Goal: Transaction & Acquisition: Purchase product/service

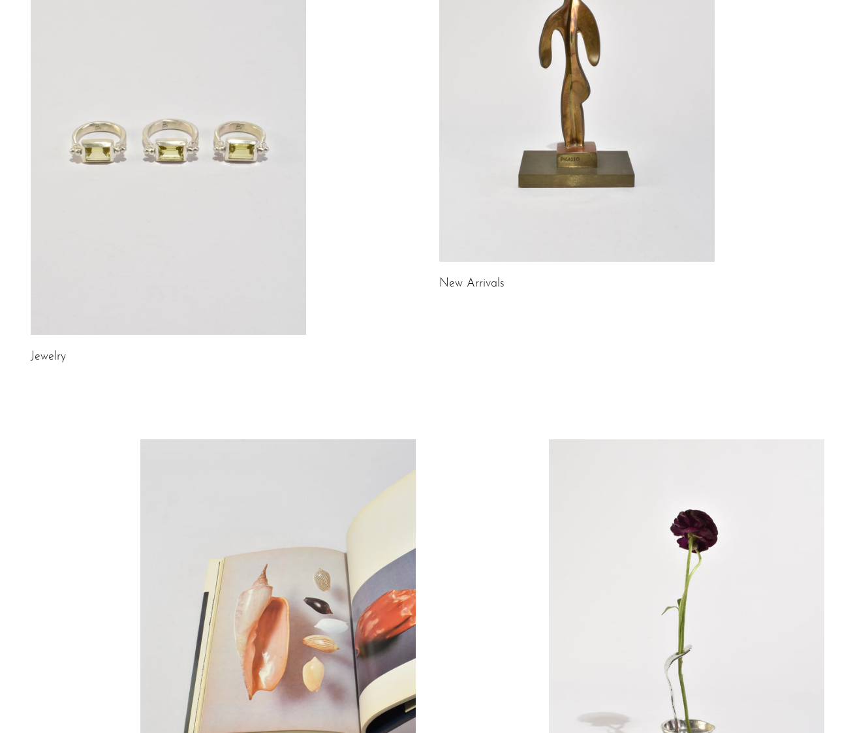
scroll to position [201, 0]
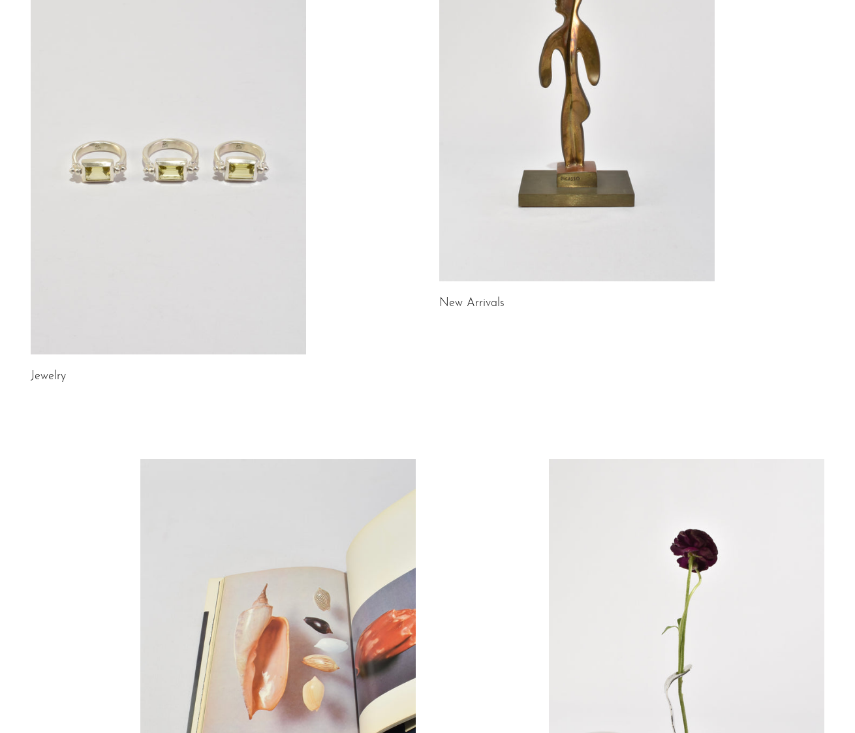
click at [560, 147] on link at bounding box center [576, 89] width 275 height 386
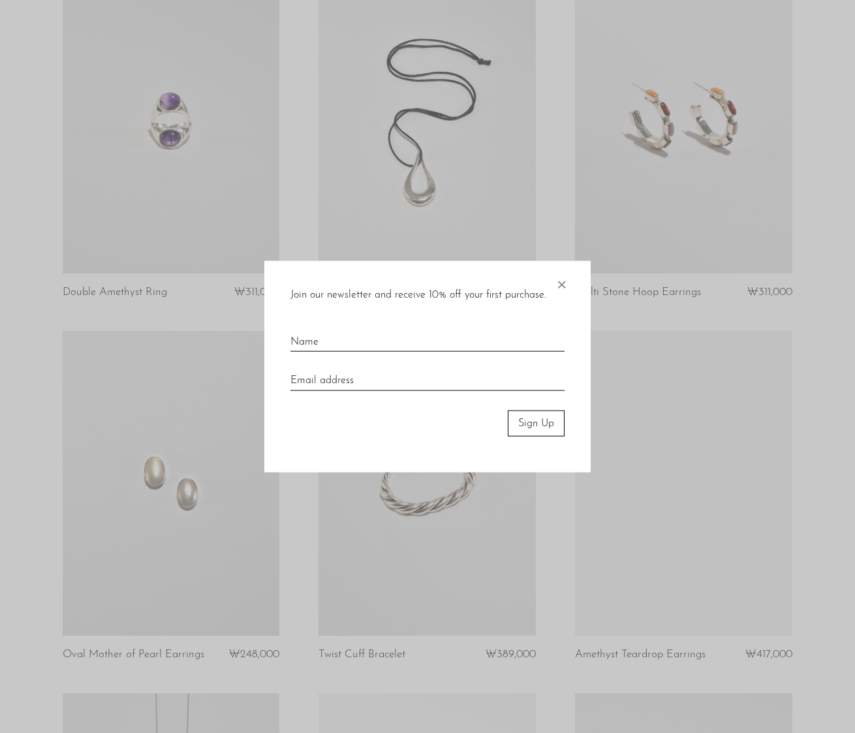
scroll to position [2810, 0]
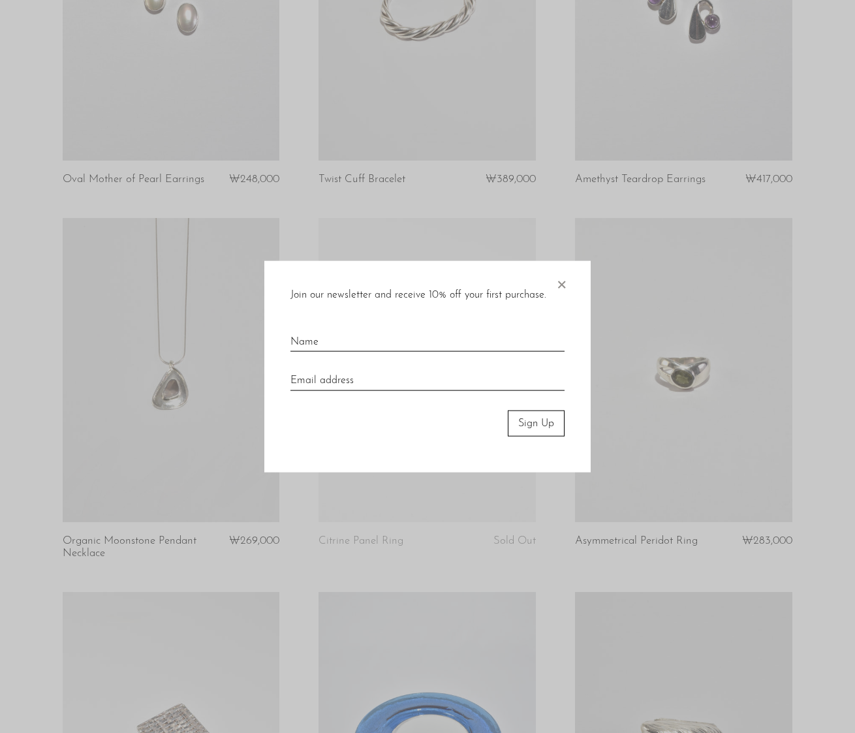
click at [559, 287] on span "×" at bounding box center [561, 281] width 13 height 42
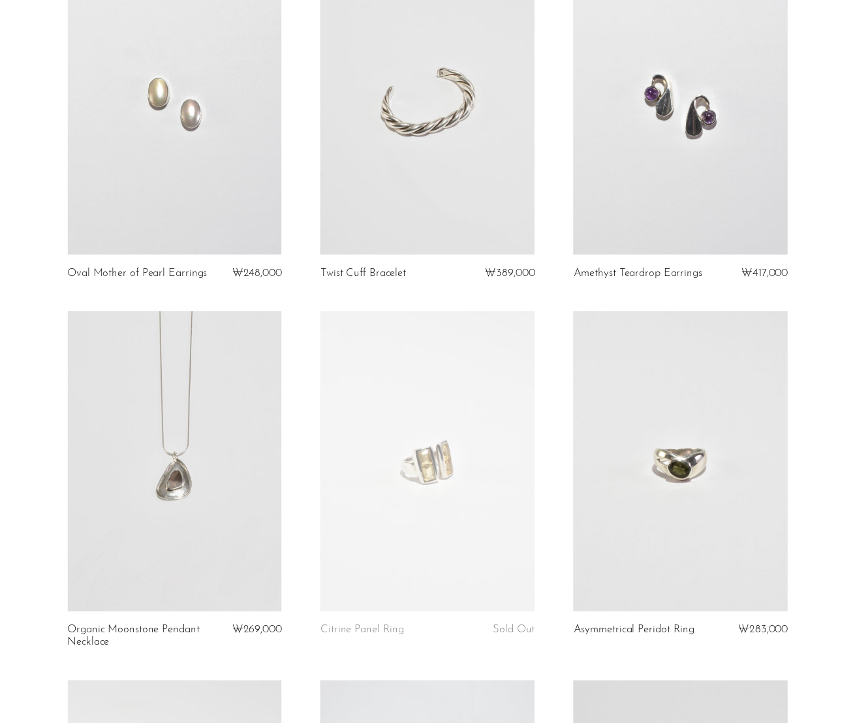
scroll to position [0, 0]
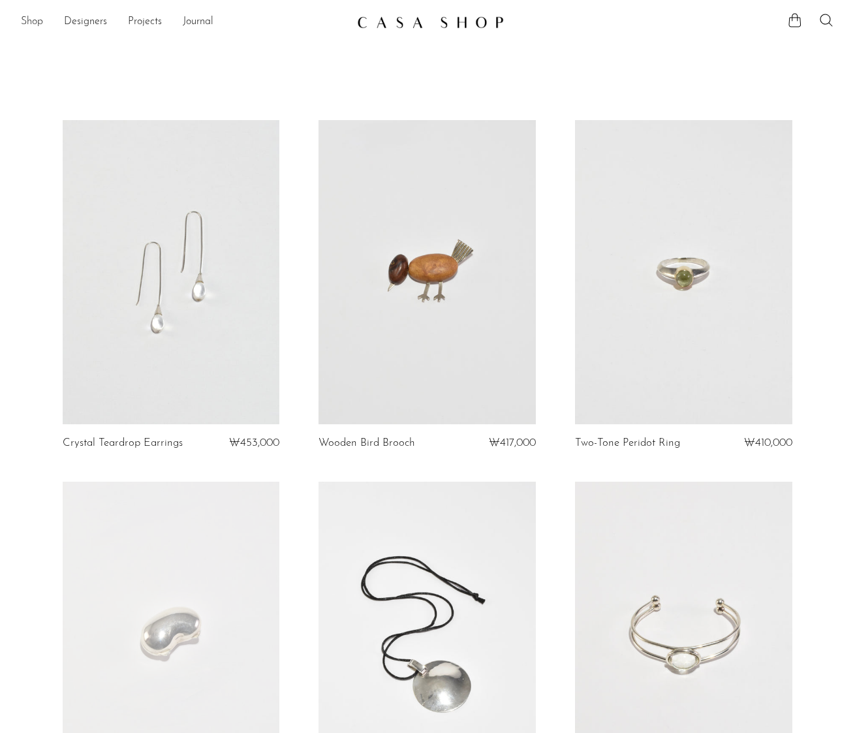
click at [23, 20] on link "Shop" at bounding box center [32, 22] width 22 height 17
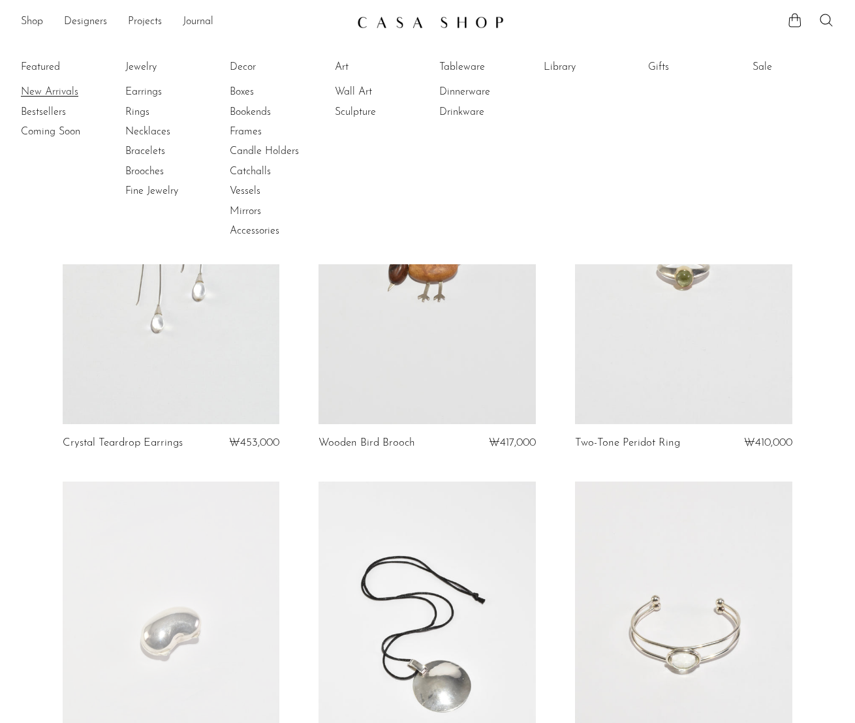
click at [48, 90] on link "New Arrivals" at bounding box center [70, 92] width 98 height 14
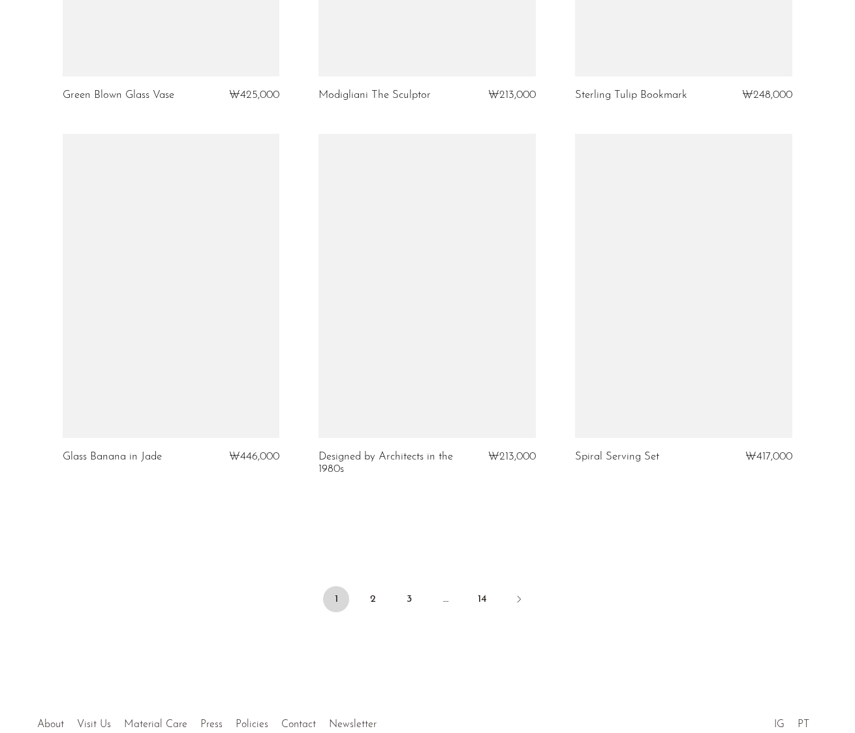
scroll to position [4071, 0]
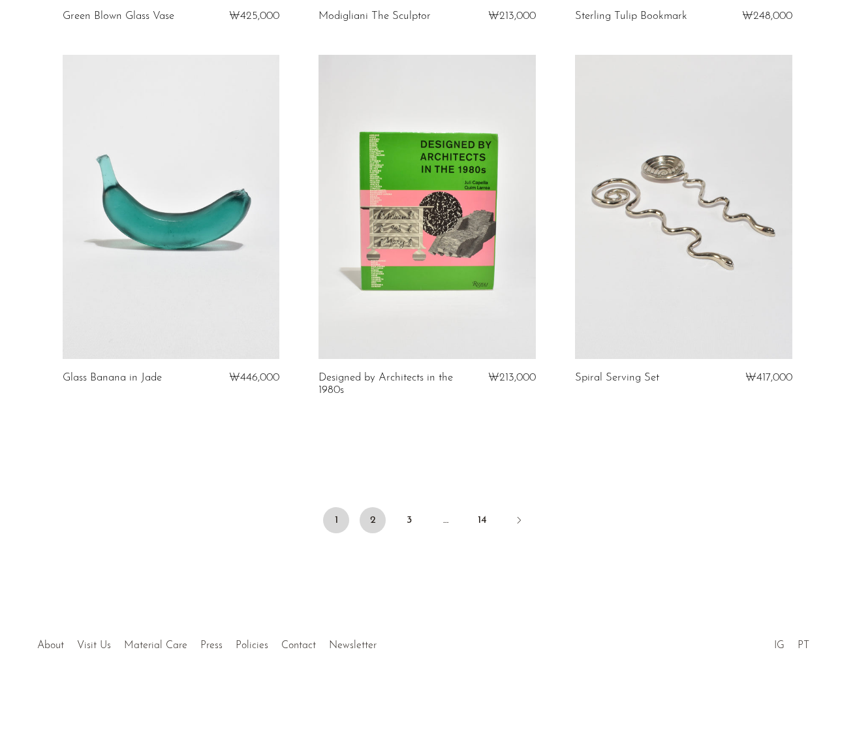
click at [365, 526] on link "2" at bounding box center [373, 520] width 26 height 26
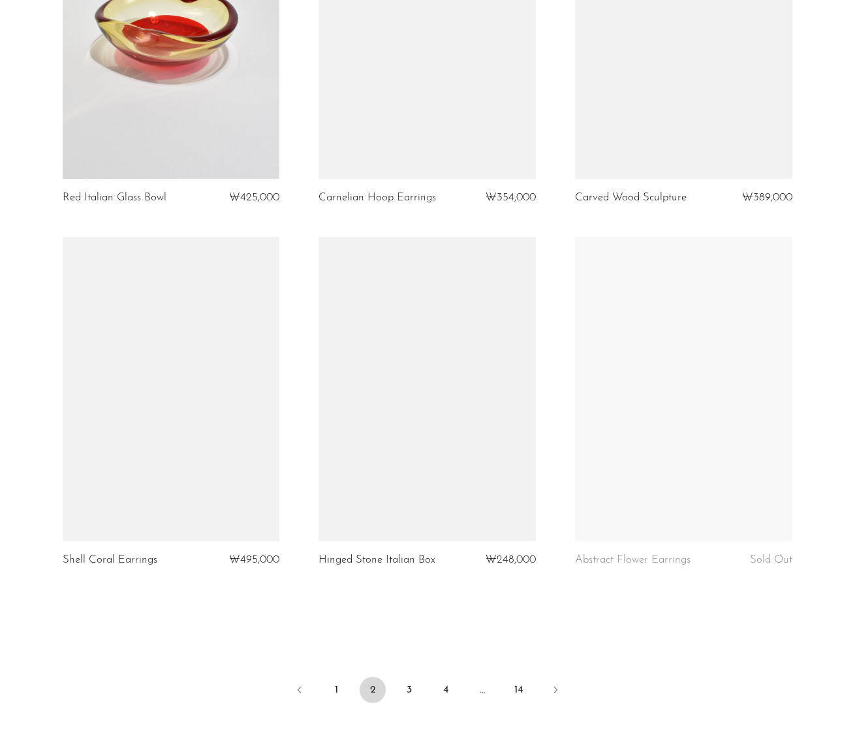
scroll to position [3879, 0]
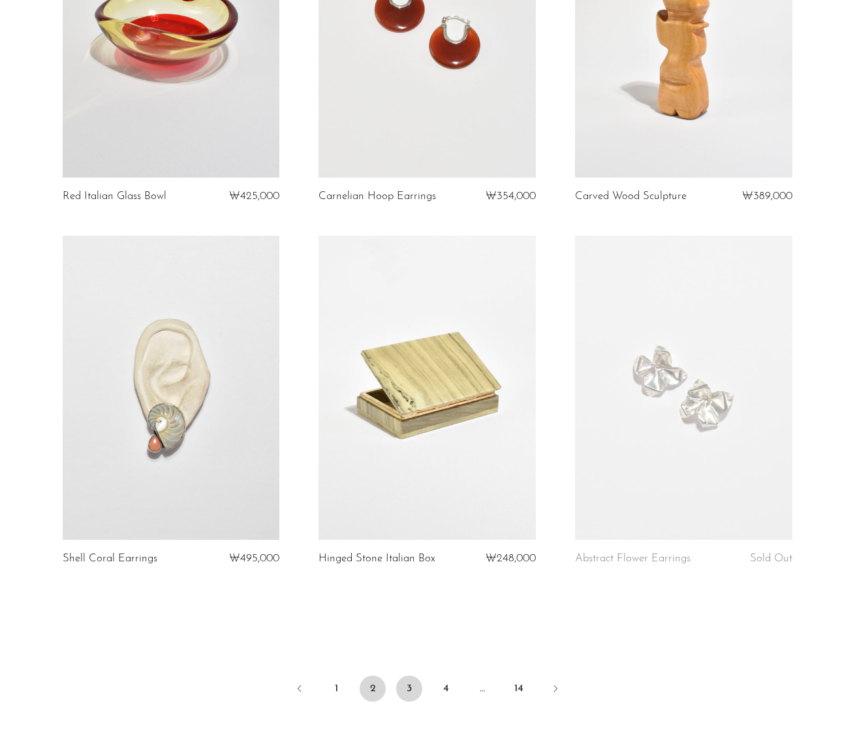
click at [415, 695] on link "3" at bounding box center [409, 689] width 26 height 26
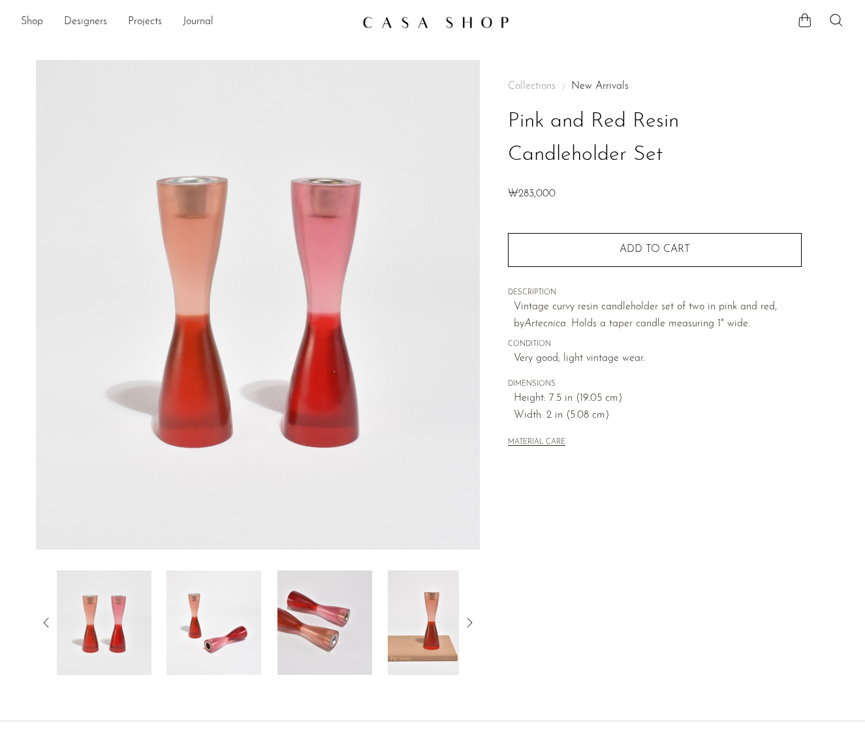
click at [199, 642] on img at bounding box center [213, 622] width 95 height 104
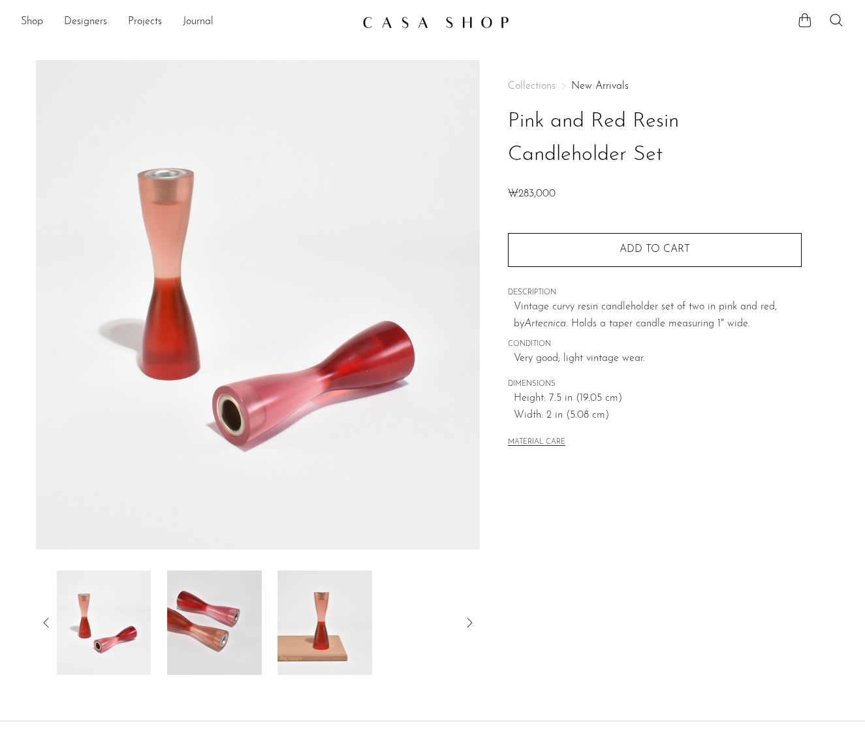
click at [199, 642] on img at bounding box center [214, 622] width 95 height 104
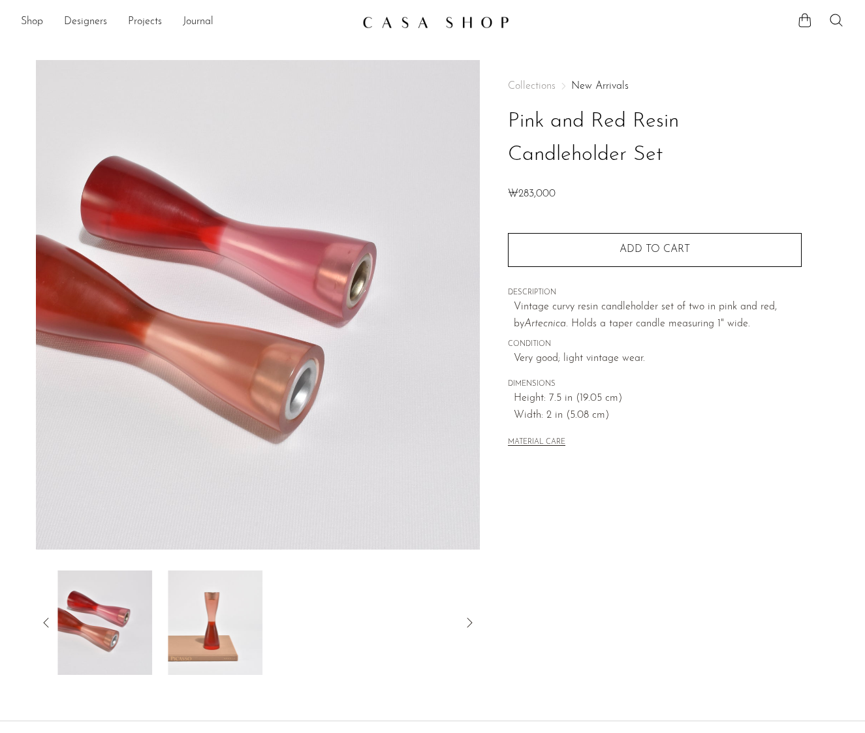
click at [199, 642] on img at bounding box center [215, 622] width 95 height 104
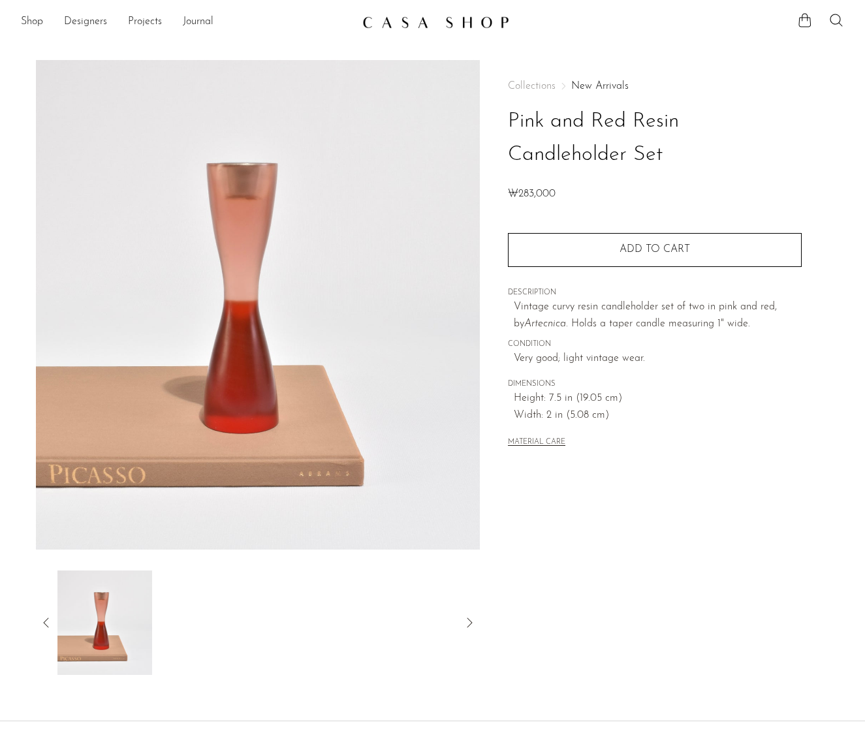
click at [199, 642] on div at bounding box center [258, 622] width 403 height 104
click at [45, 628] on icon at bounding box center [47, 623] width 16 height 16
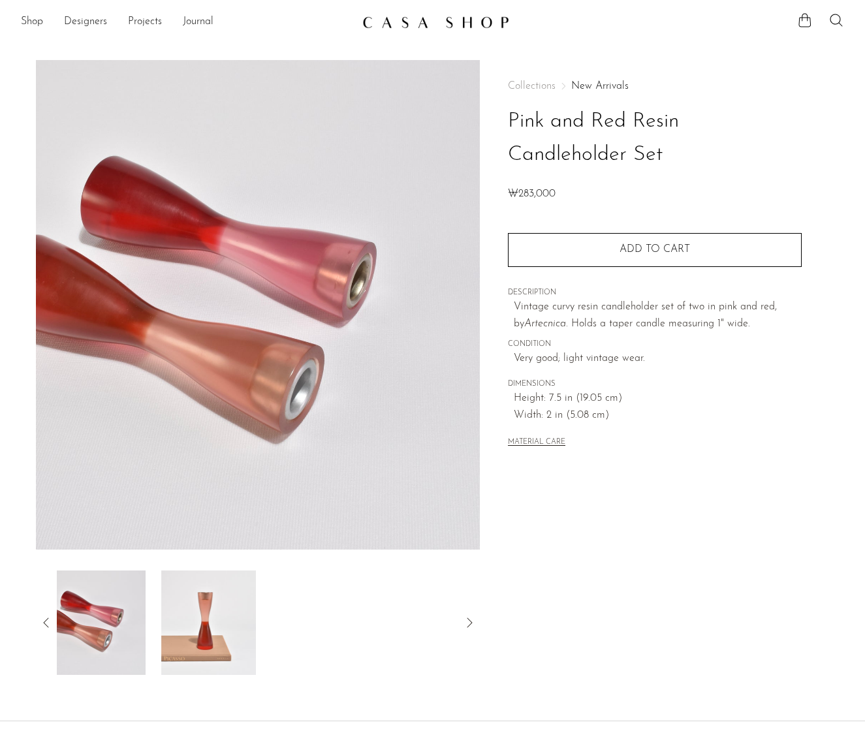
click at [45, 628] on icon at bounding box center [47, 623] width 16 height 16
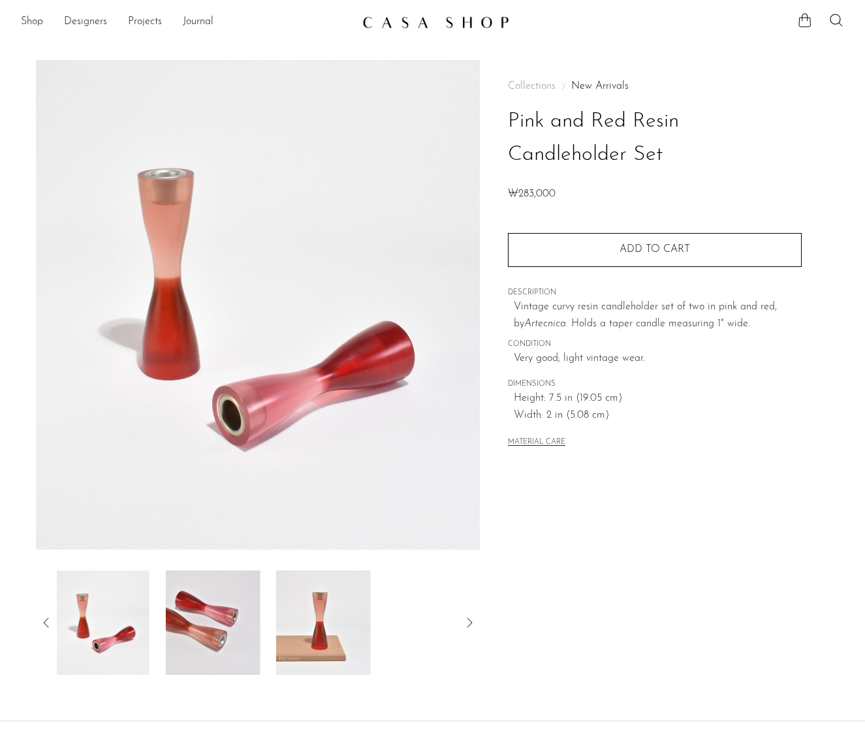
click at [45, 628] on icon at bounding box center [47, 623] width 16 height 16
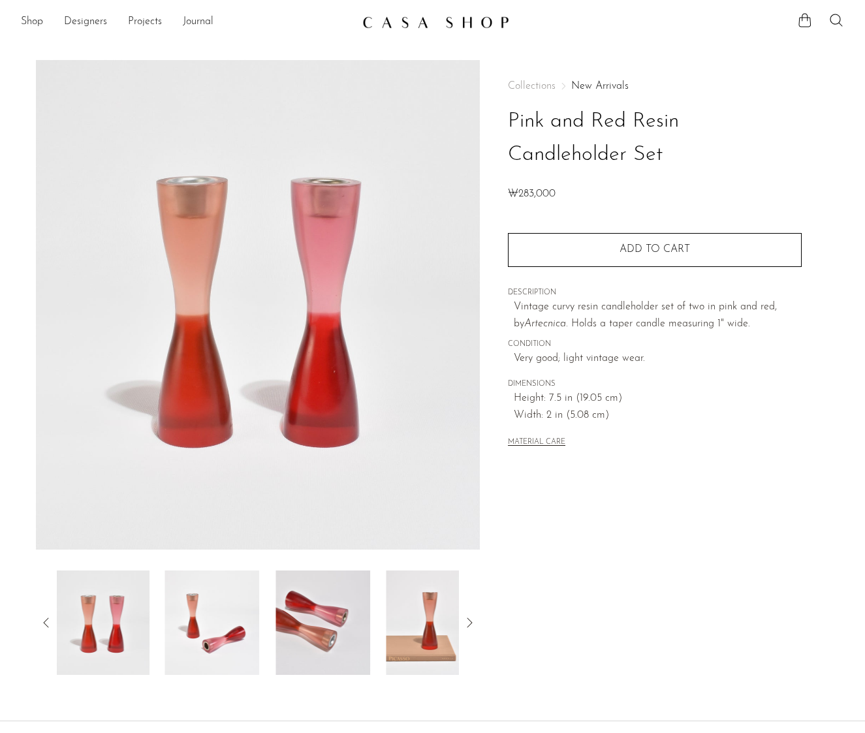
click at [45, 628] on icon at bounding box center [47, 623] width 16 height 16
click at [46, 627] on icon at bounding box center [47, 623] width 16 height 16
click at [134, 625] on img at bounding box center [104, 622] width 95 height 104
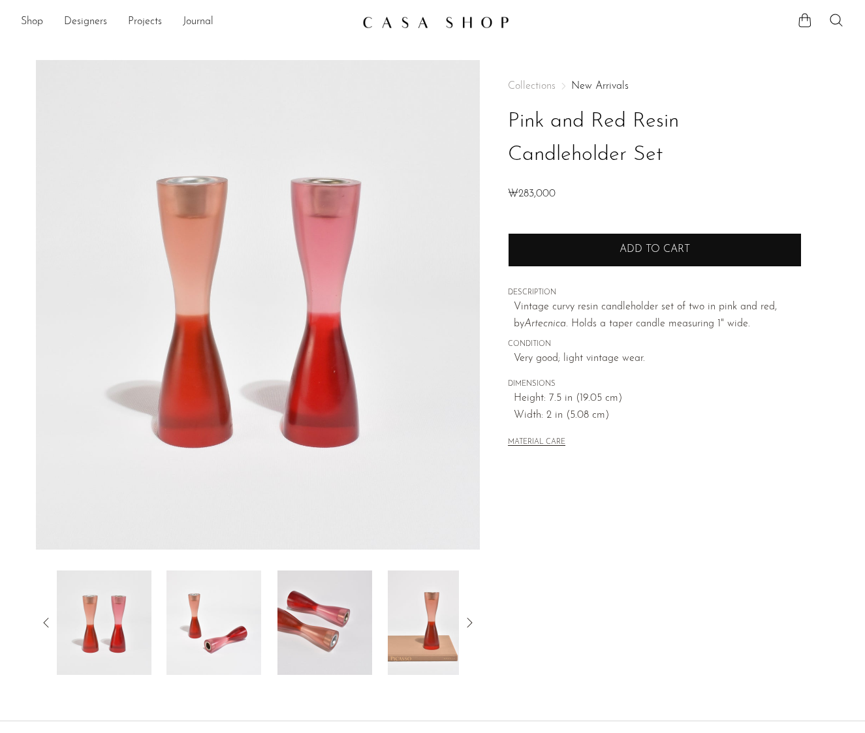
click at [651, 235] on button "Add to cart" at bounding box center [655, 250] width 294 height 34
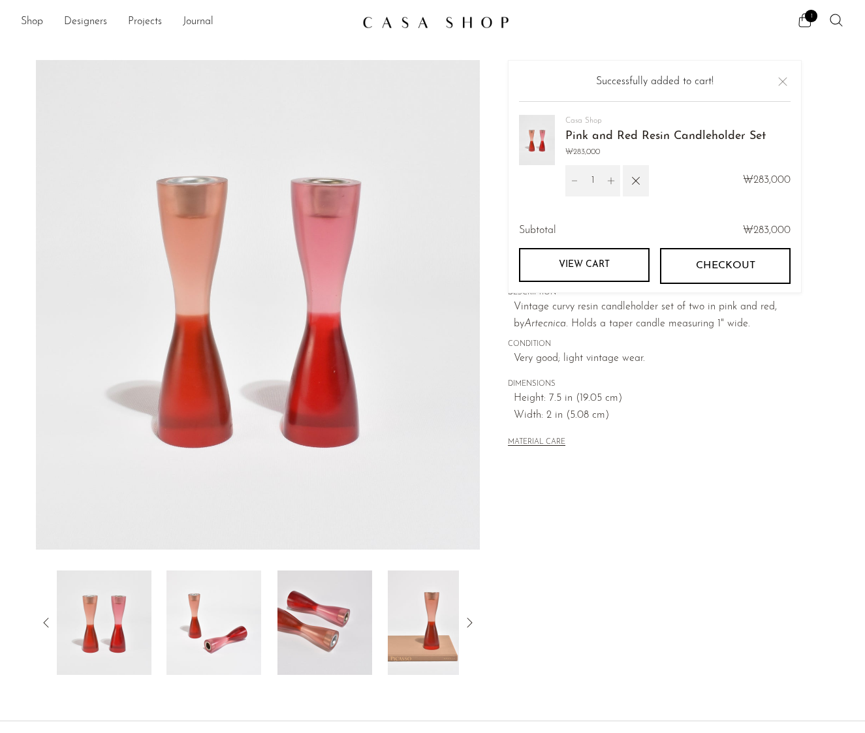
click at [693, 274] on button "Checkout" at bounding box center [725, 265] width 131 height 35
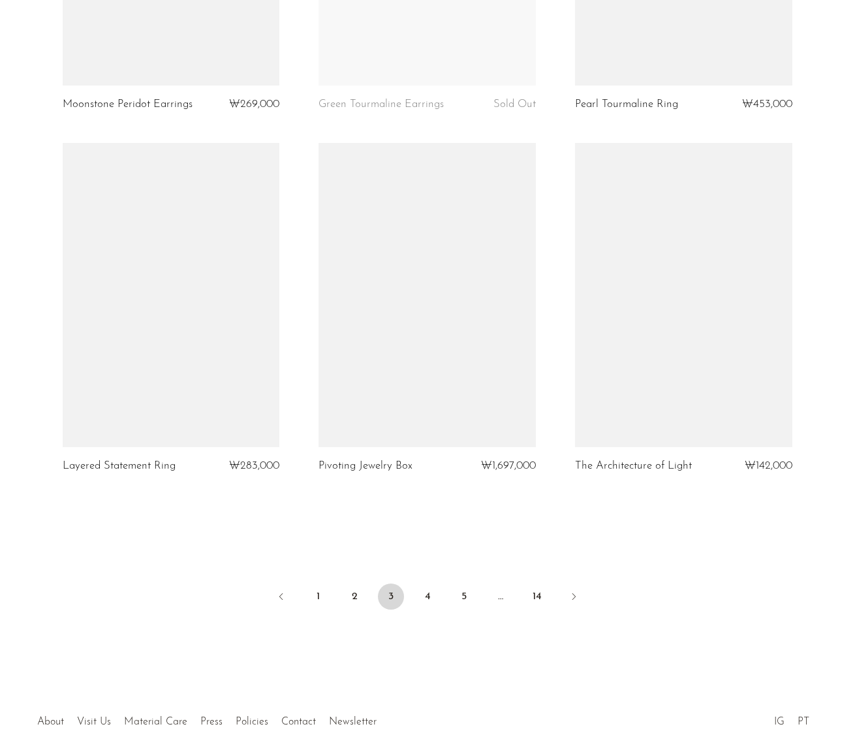
scroll to position [4107, 0]
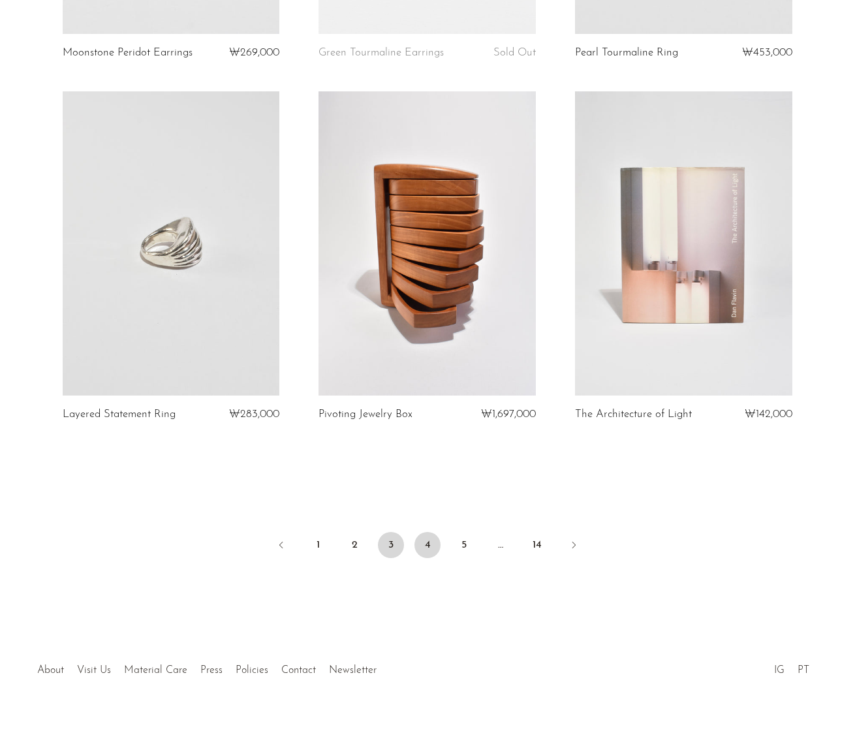
click at [430, 532] on link "4" at bounding box center [427, 545] width 26 height 26
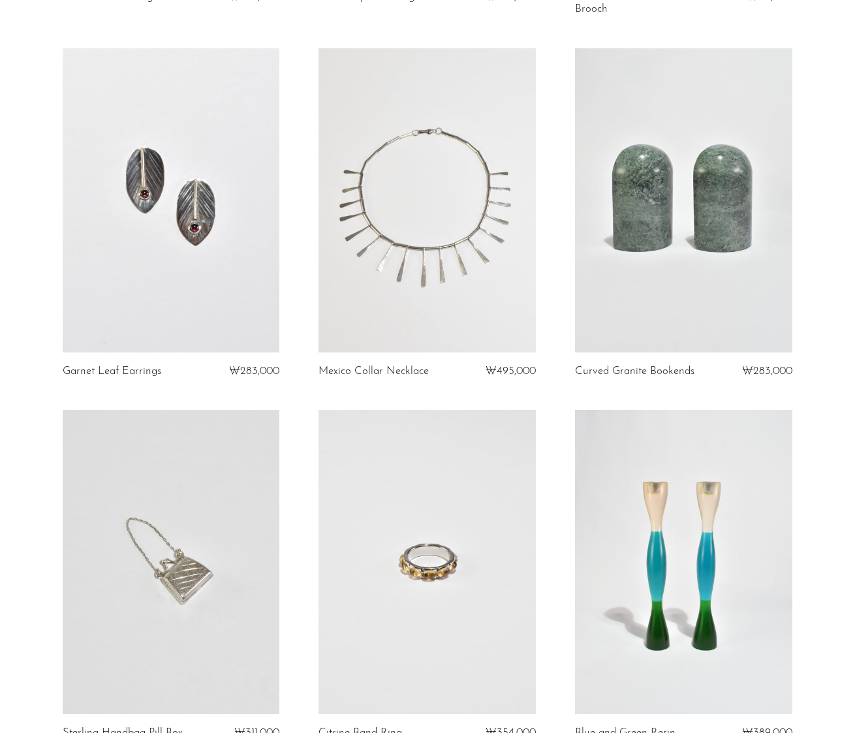
scroll to position [4048, 0]
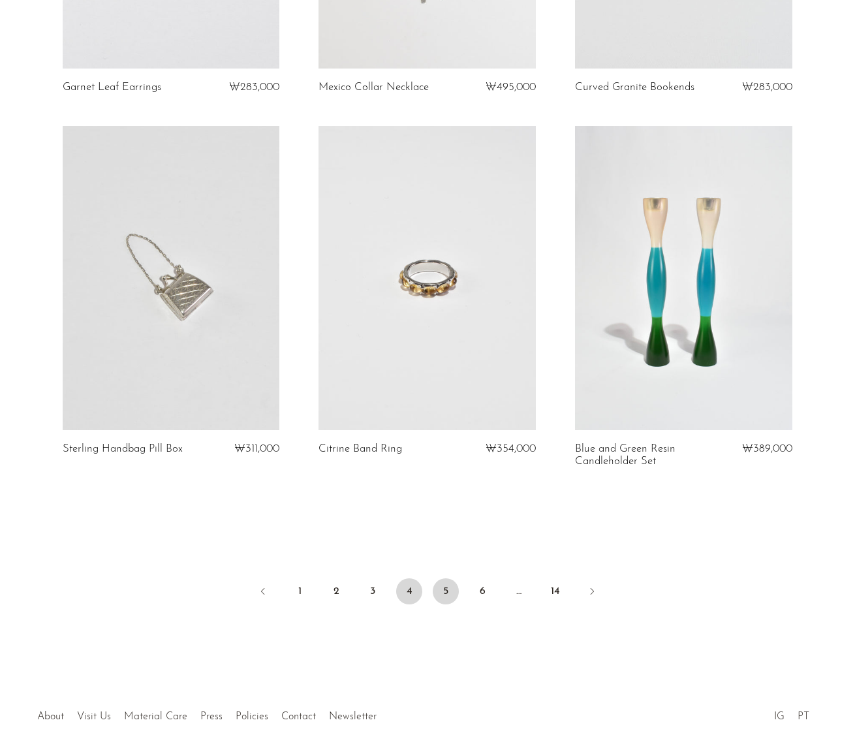
click at [457, 580] on link "5" at bounding box center [446, 591] width 26 height 26
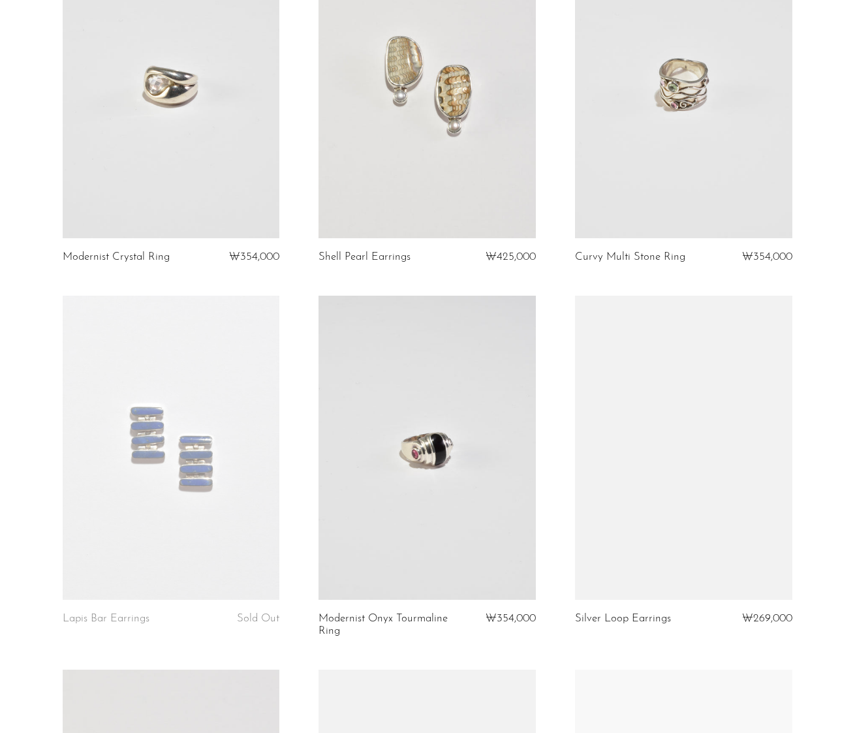
scroll to position [4095, 0]
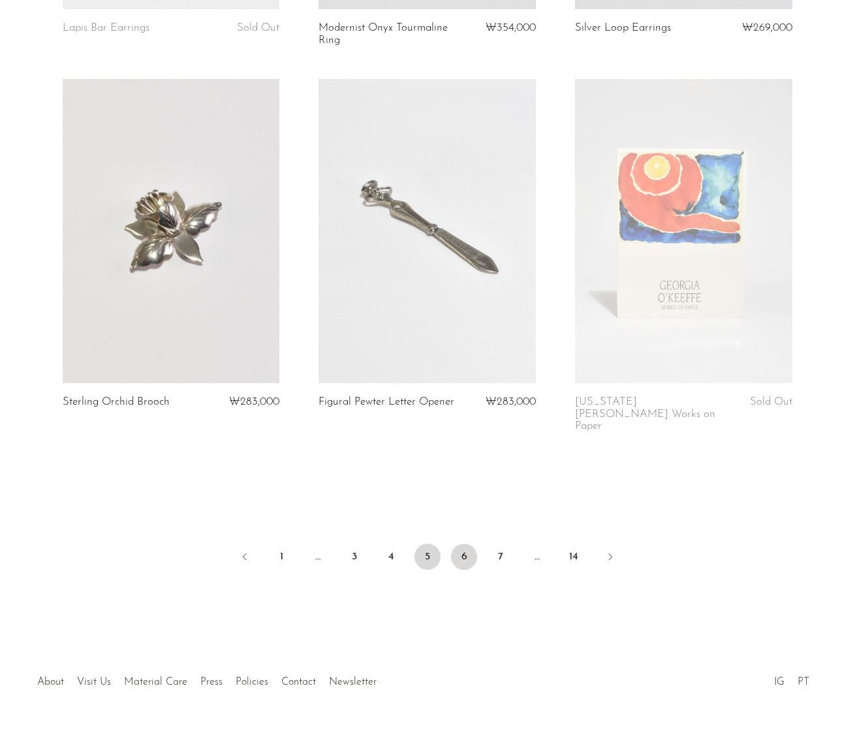
click at [457, 544] on link "6" at bounding box center [464, 557] width 26 height 26
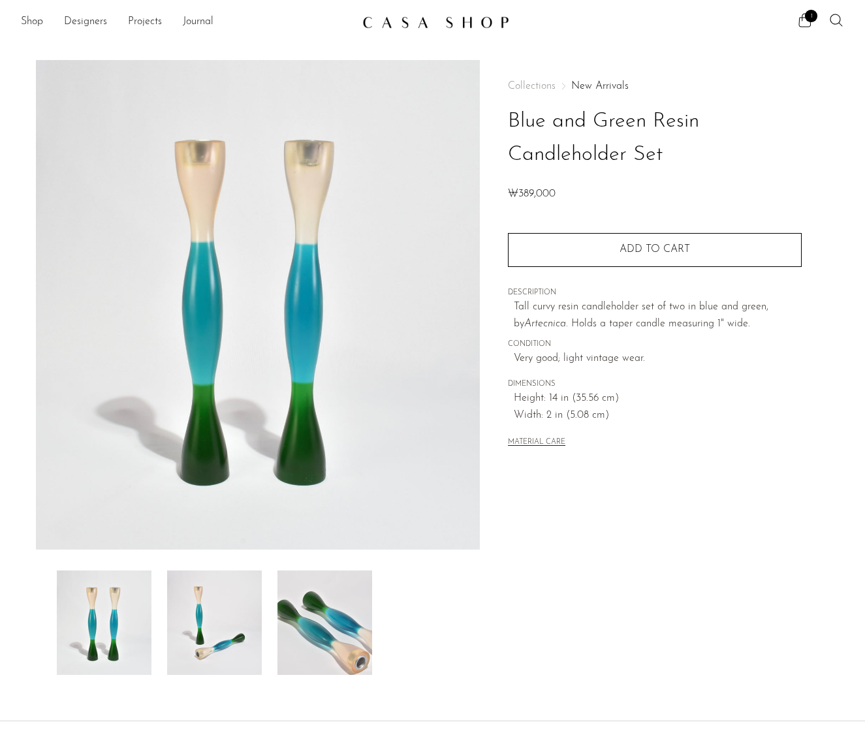
click at [202, 619] on img at bounding box center [214, 622] width 95 height 104
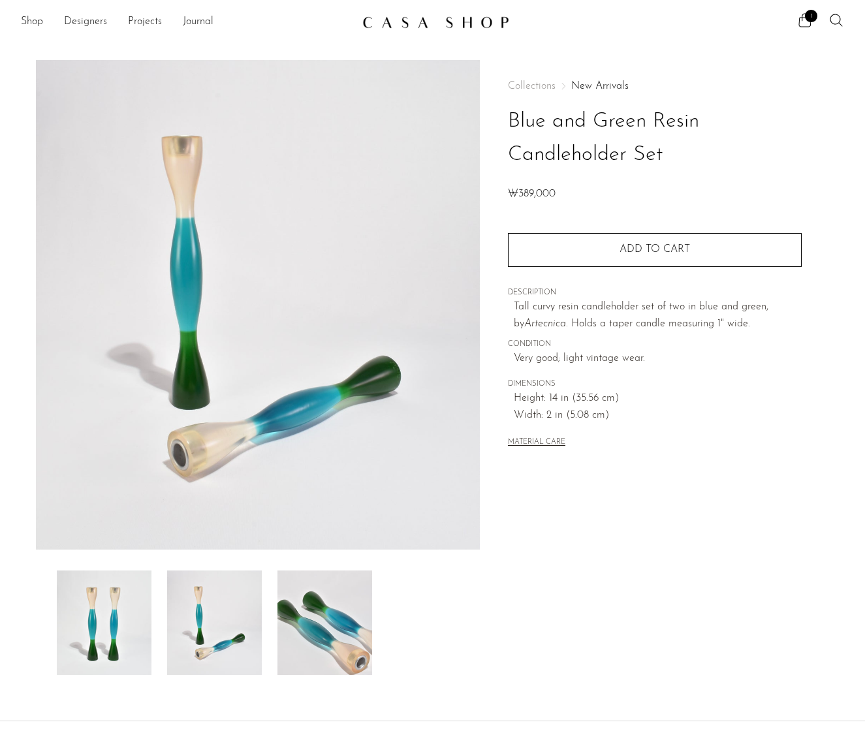
click at [305, 614] on img at bounding box center [324, 622] width 95 height 104
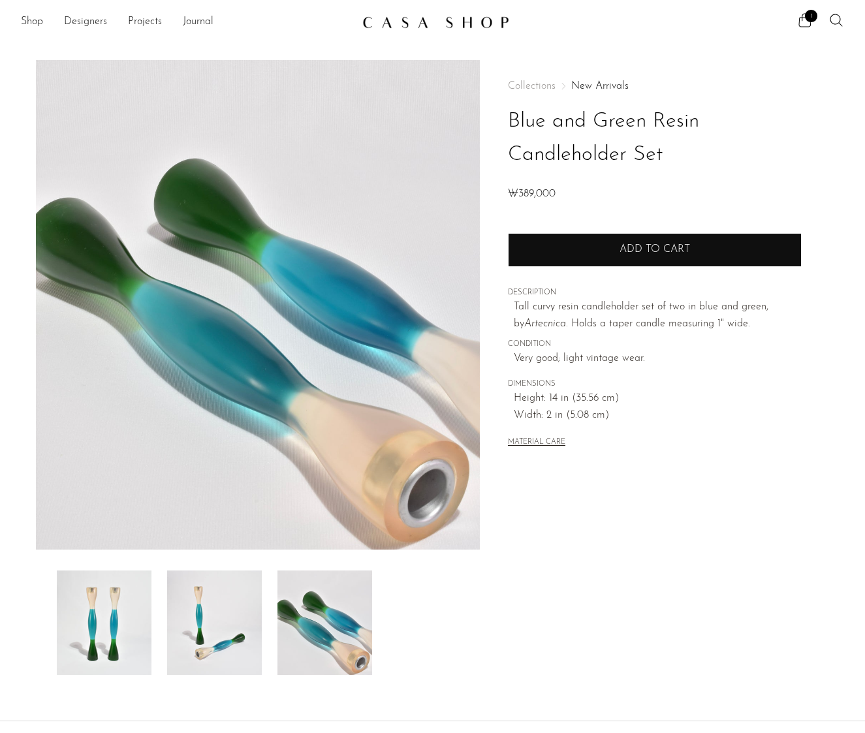
click at [635, 236] on button "Add to cart" at bounding box center [655, 250] width 294 height 34
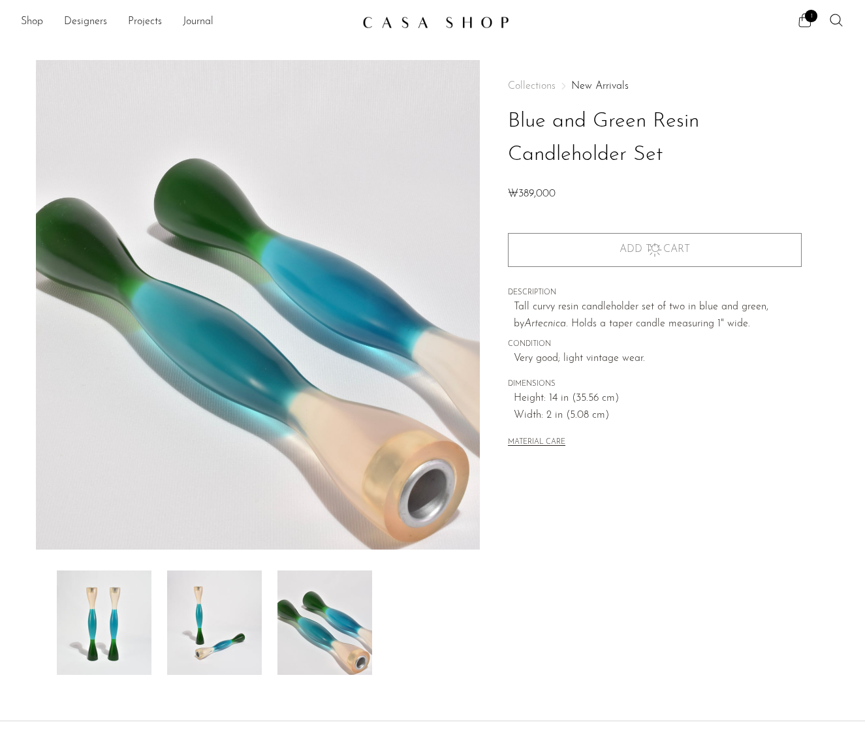
click at [803, 13] on icon at bounding box center [805, 20] width 16 height 16
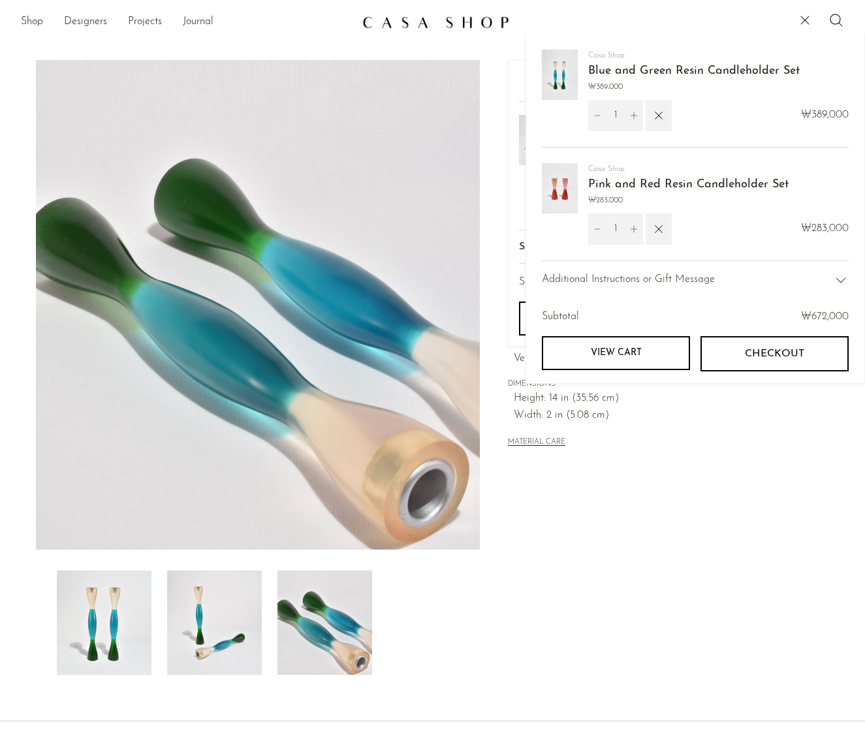
click at [101, 602] on img at bounding box center [104, 622] width 95 height 104
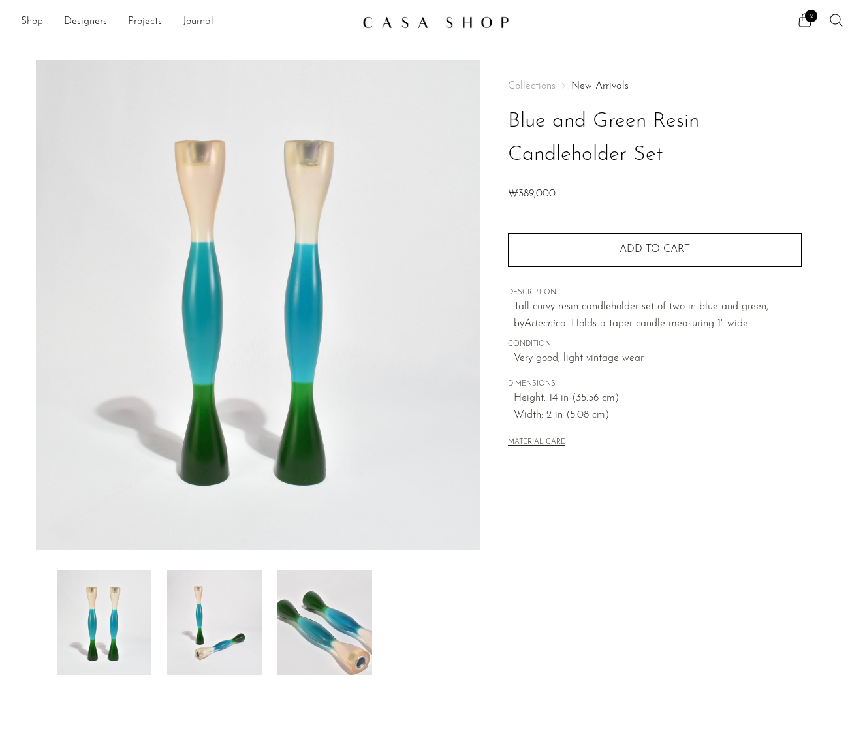
click at [238, 649] on img at bounding box center [214, 622] width 95 height 104
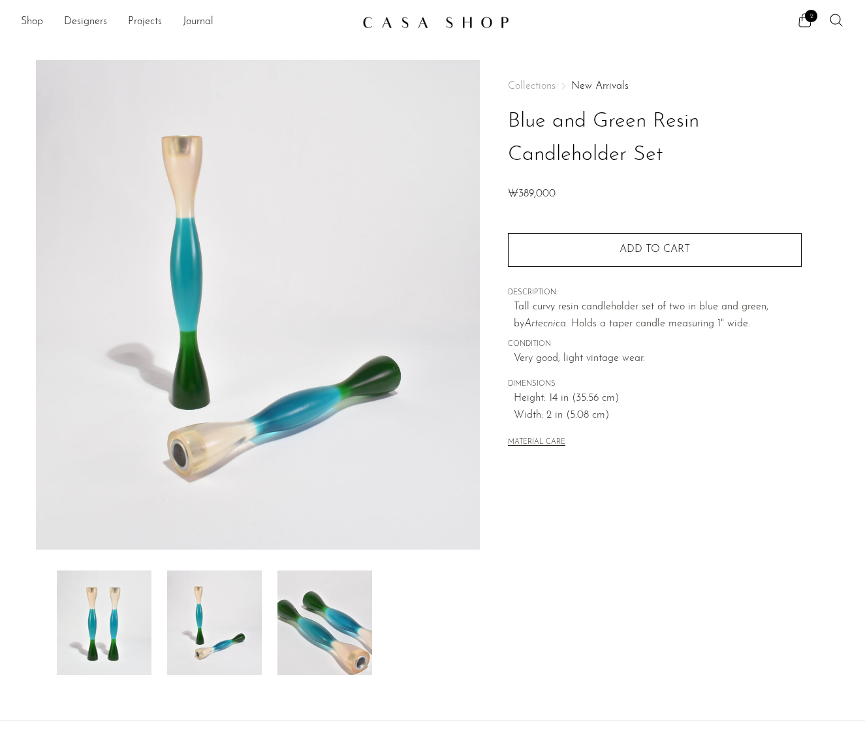
click at [308, 621] on img at bounding box center [324, 622] width 95 height 104
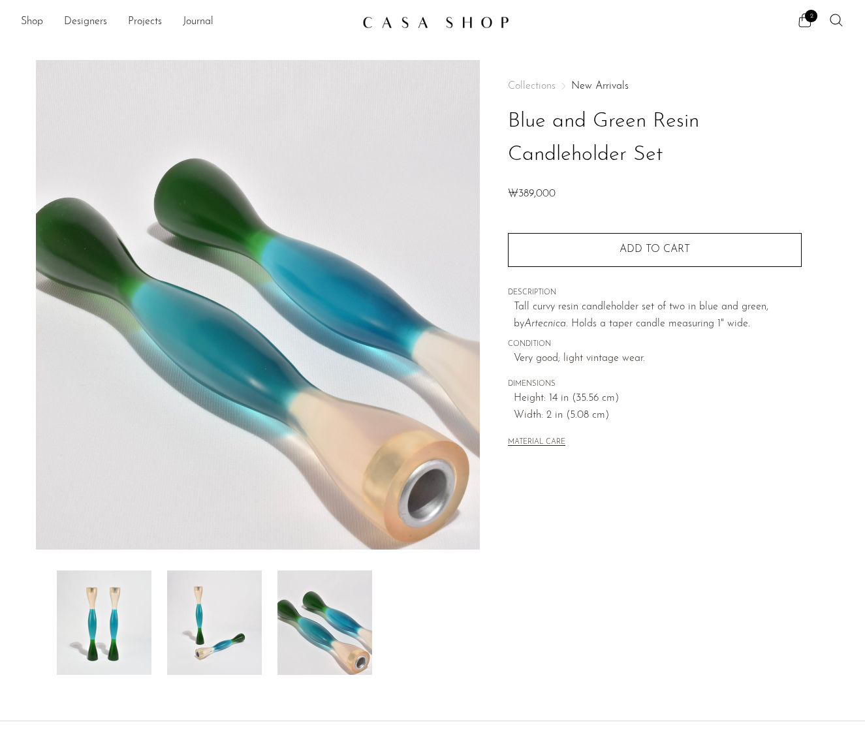
click at [106, 613] on img at bounding box center [104, 622] width 95 height 104
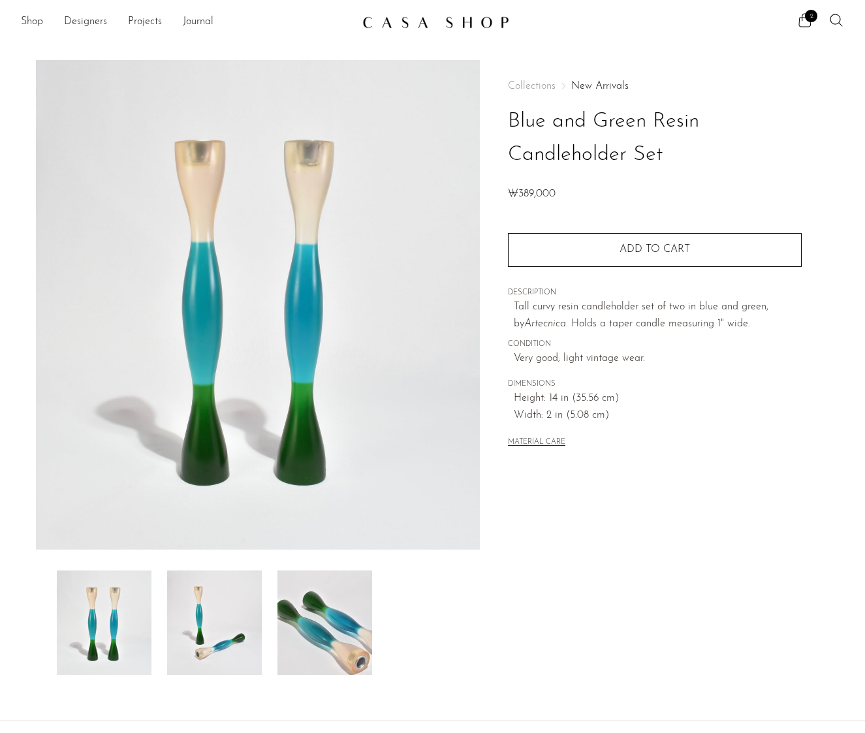
click at [796, 17] on div "2" at bounding box center [679, 22] width 331 height 20
click at [804, 16] on icon at bounding box center [805, 20] width 16 height 16
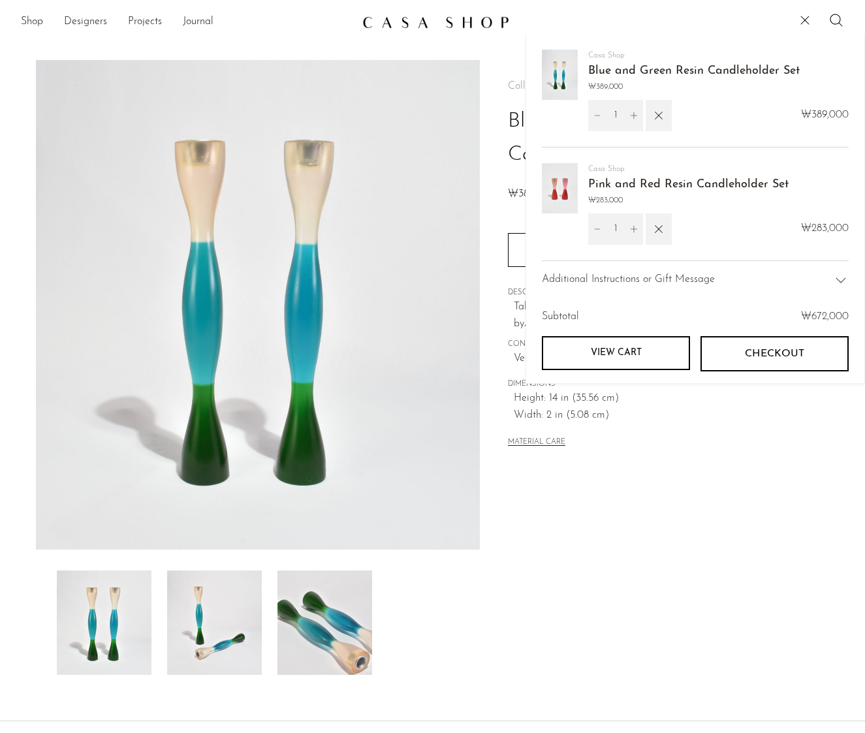
click at [550, 186] on img at bounding box center [560, 188] width 36 height 50
click at [555, 185] on img at bounding box center [560, 188] width 36 height 50
click at [627, 191] on link "Pink and Red Resin Candleholder Set" at bounding box center [688, 185] width 200 height 12
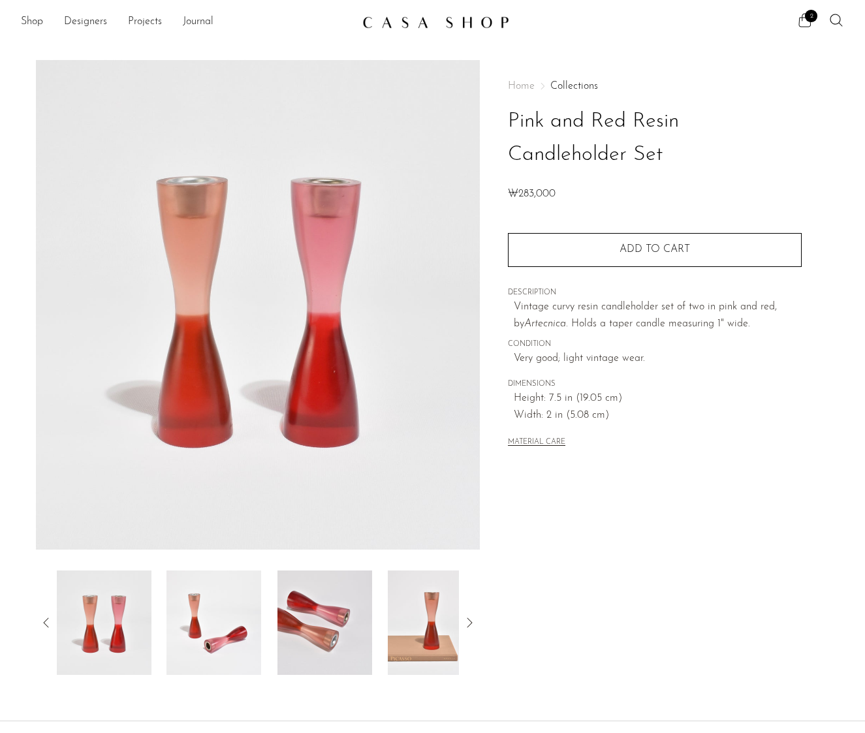
click at [807, 22] on icon at bounding box center [805, 20] width 16 height 16
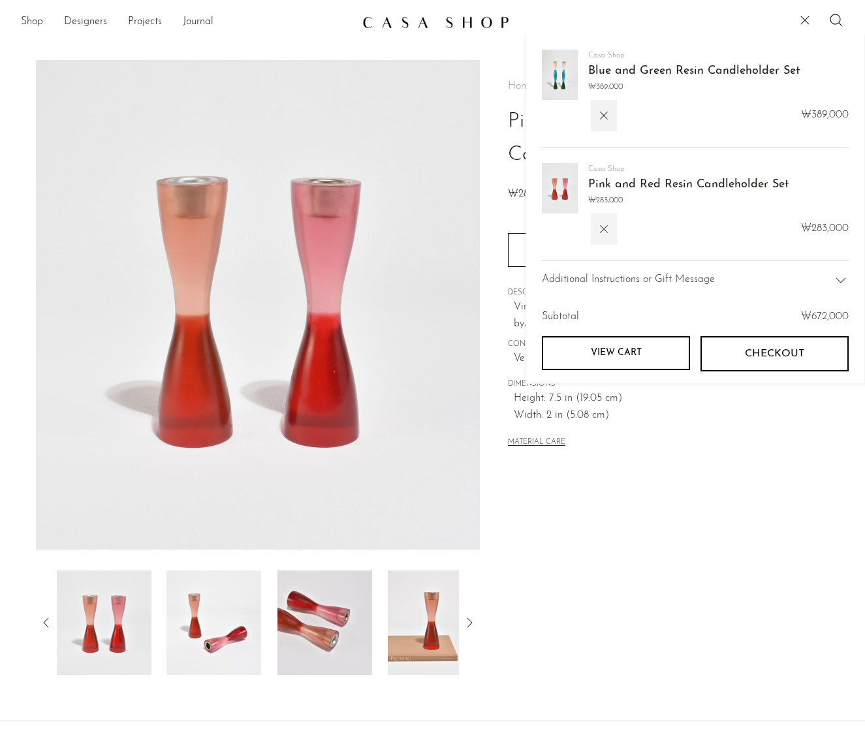
click at [591, 233] on button "button" at bounding box center [604, 228] width 26 height 31
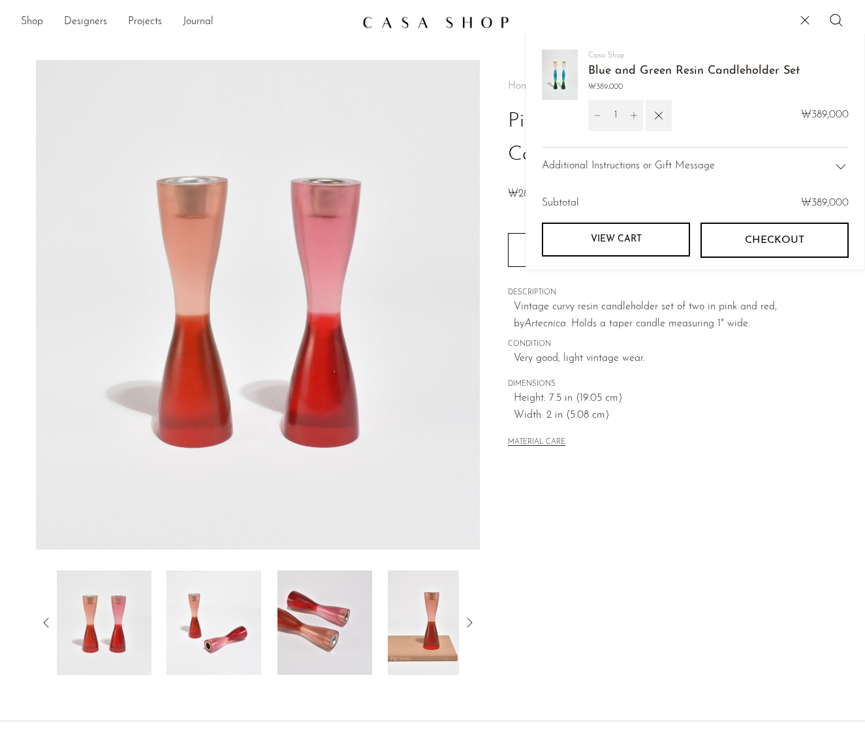
click at [741, 232] on button "Checkout" at bounding box center [774, 240] width 148 height 35
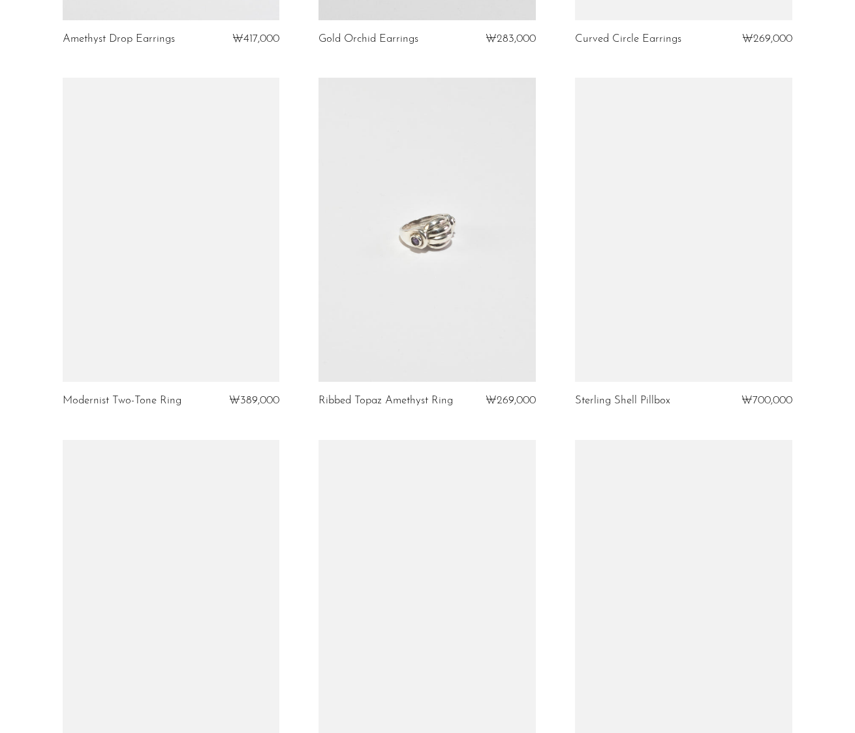
scroll to position [3997, 0]
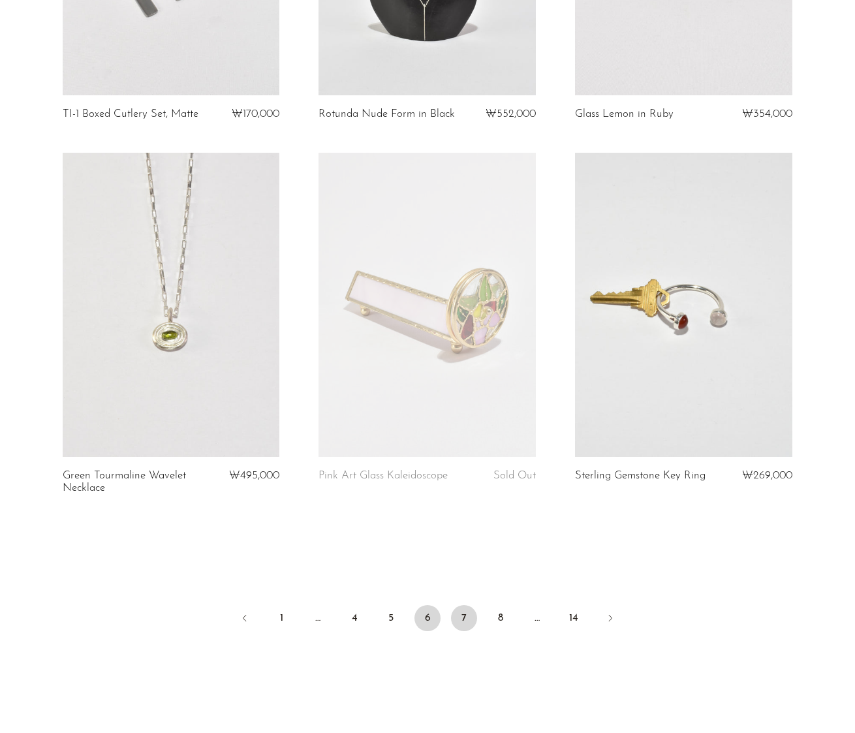
click at [452, 623] on link "7" at bounding box center [464, 618] width 26 height 26
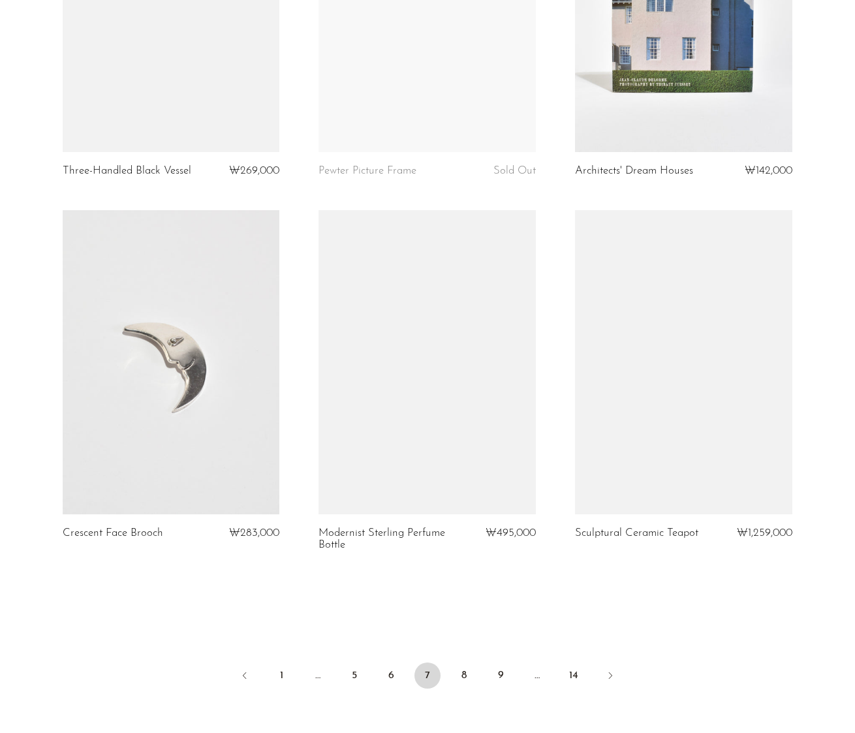
scroll to position [3976, 0]
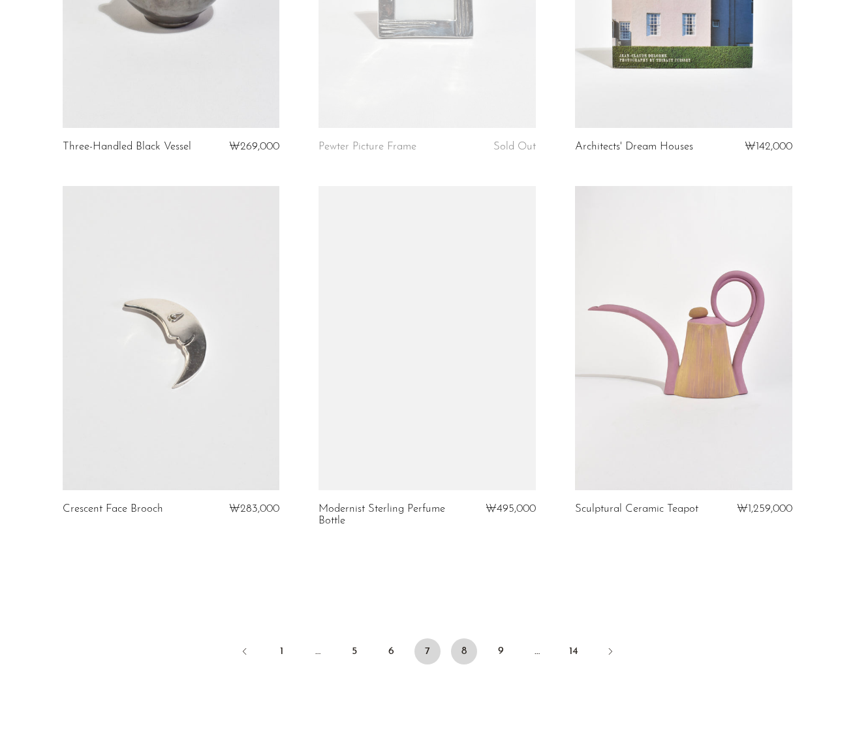
click at [460, 655] on link "8" at bounding box center [464, 651] width 26 height 26
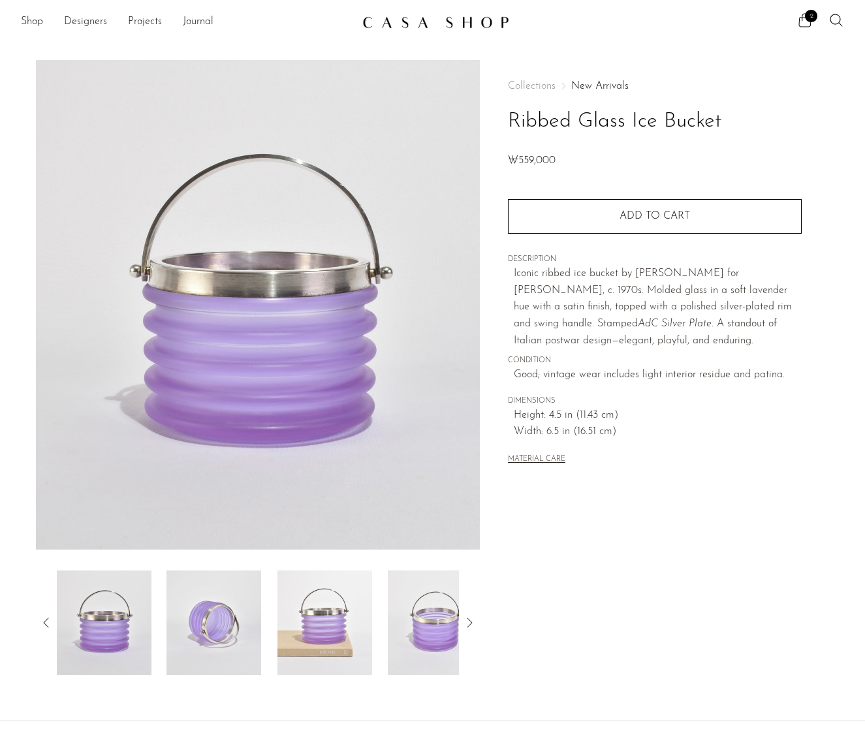
click at [183, 626] on img at bounding box center [213, 622] width 95 height 104
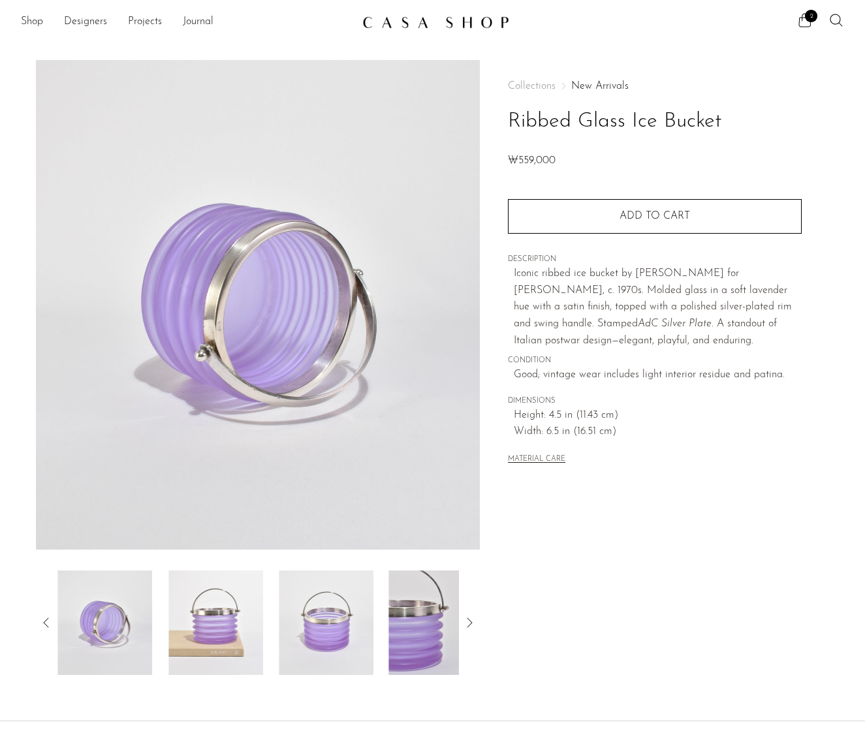
click at [234, 621] on img at bounding box center [215, 622] width 95 height 104
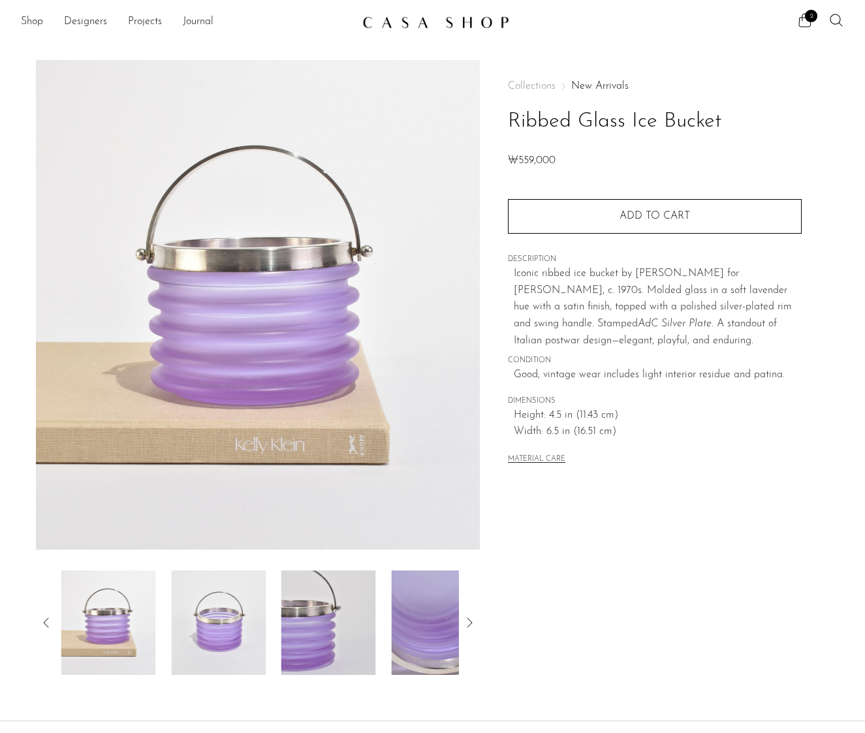
click at [234, 621] on img at bounding box center [218, 622] width 95 height 104
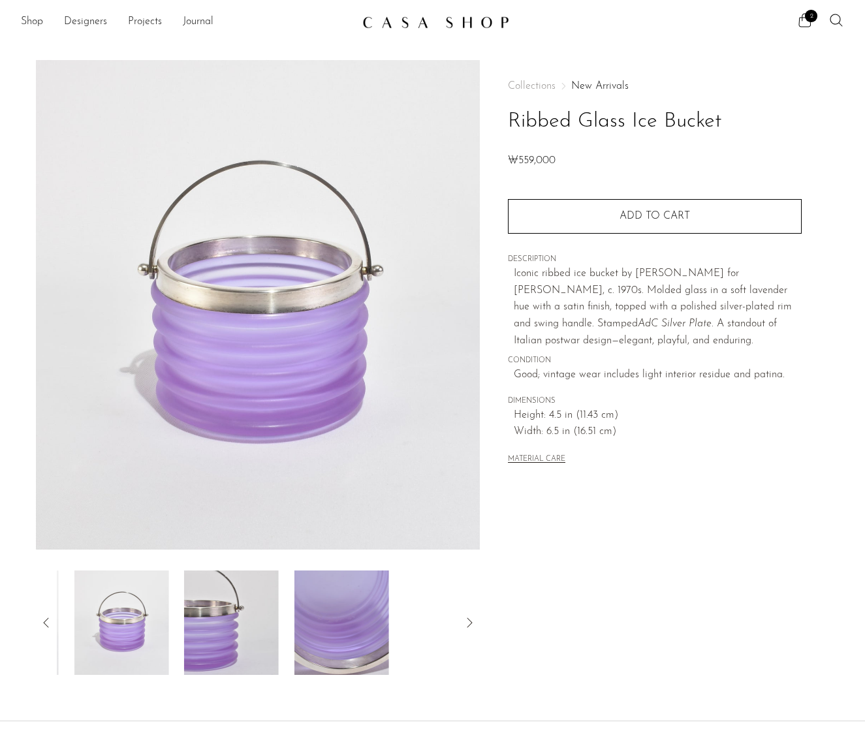
click at [234, 621] on img at bounding box center [231, 622] width 95 height 104
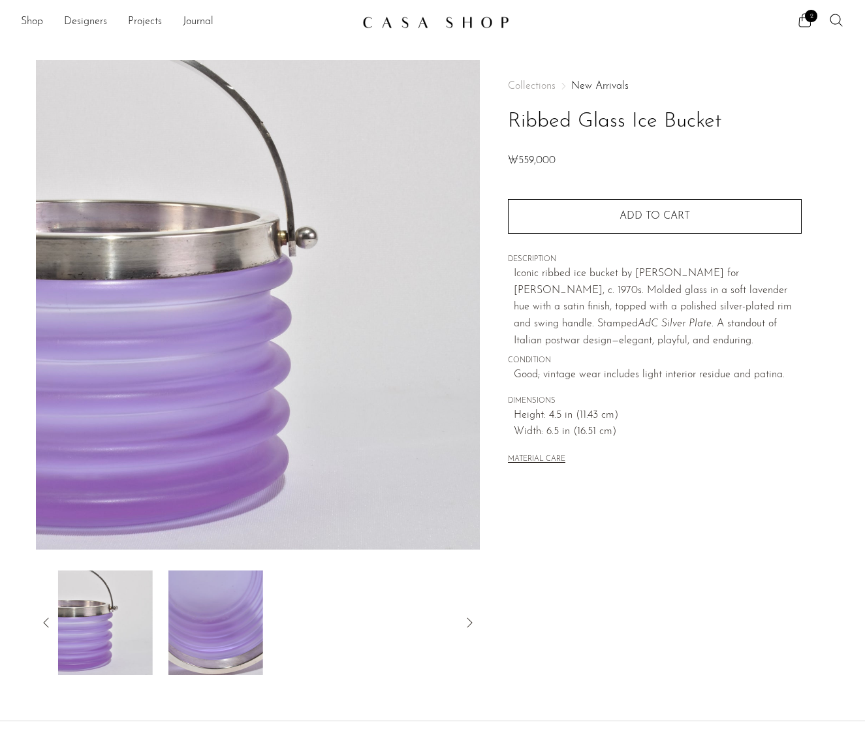
click at [234, 621] on img at bounding box center [215, 622] width 95 height 104
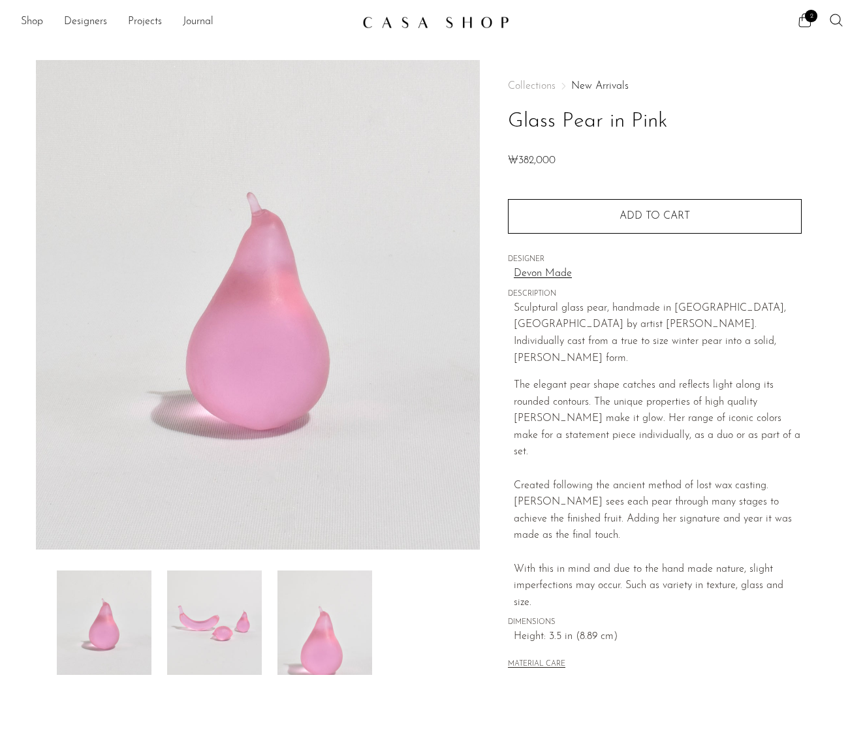
click at [290, 589] on img at bounding box center [324, 622] width 95 height 104
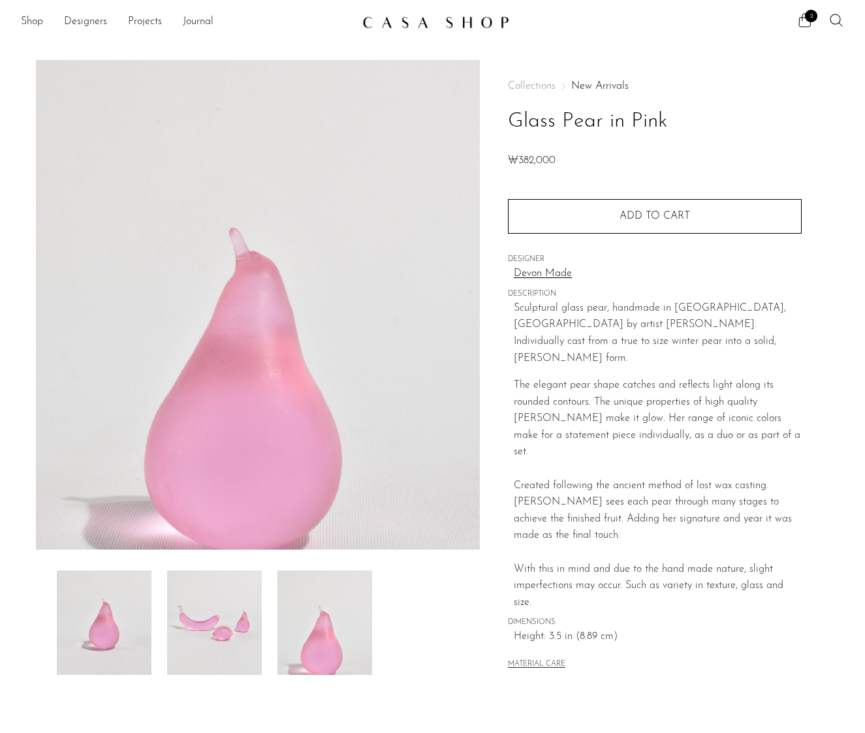
click at [189, 604] on img at bounding box center [214, 622] width 95 height 104
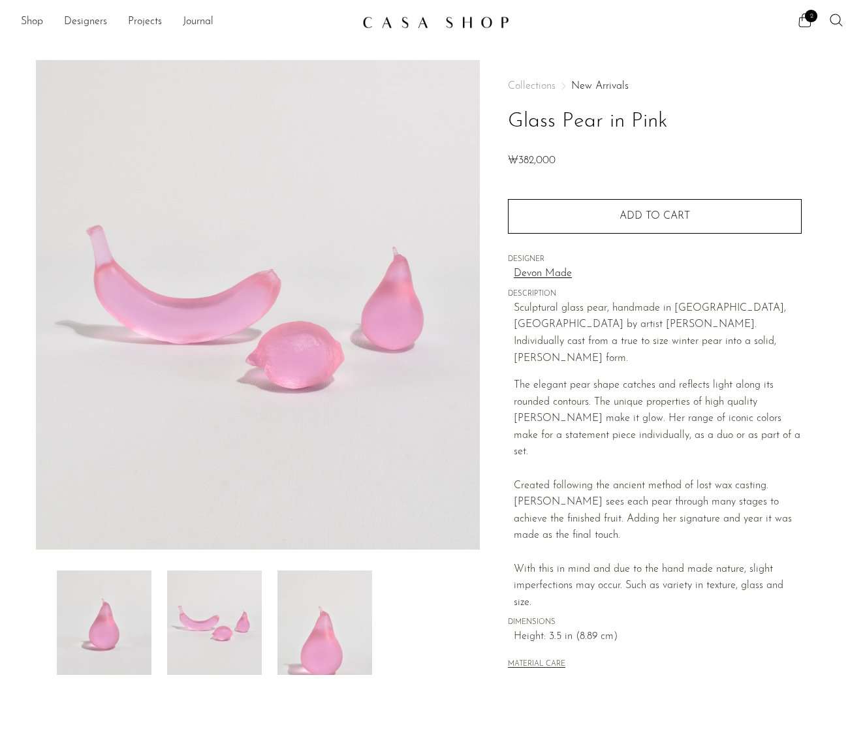
click at [116, 611] on img at bounding box center [104, 622] width 95 height 104
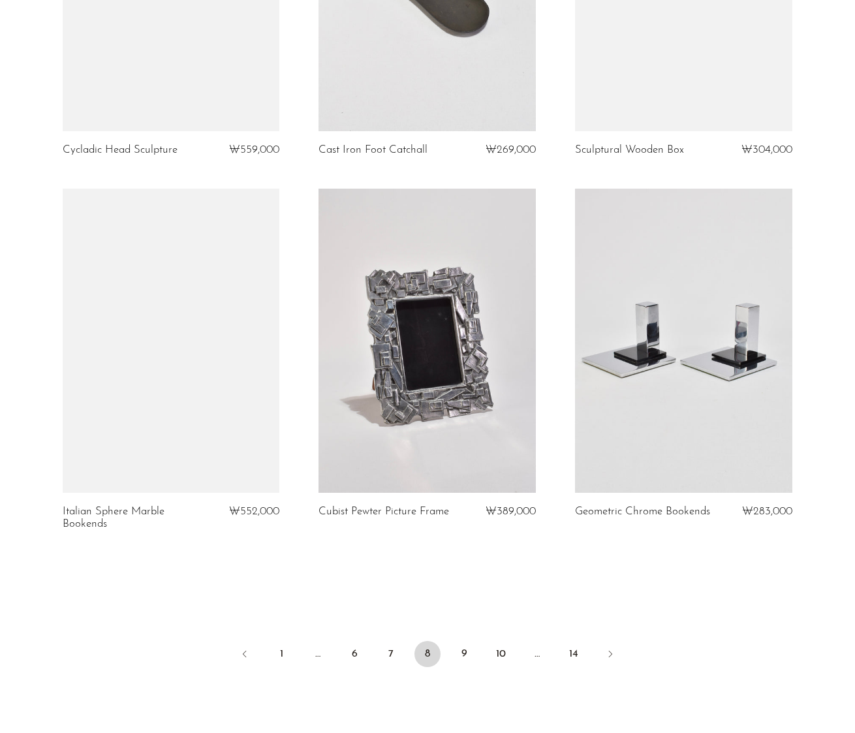
scroll to position [4083, 0]
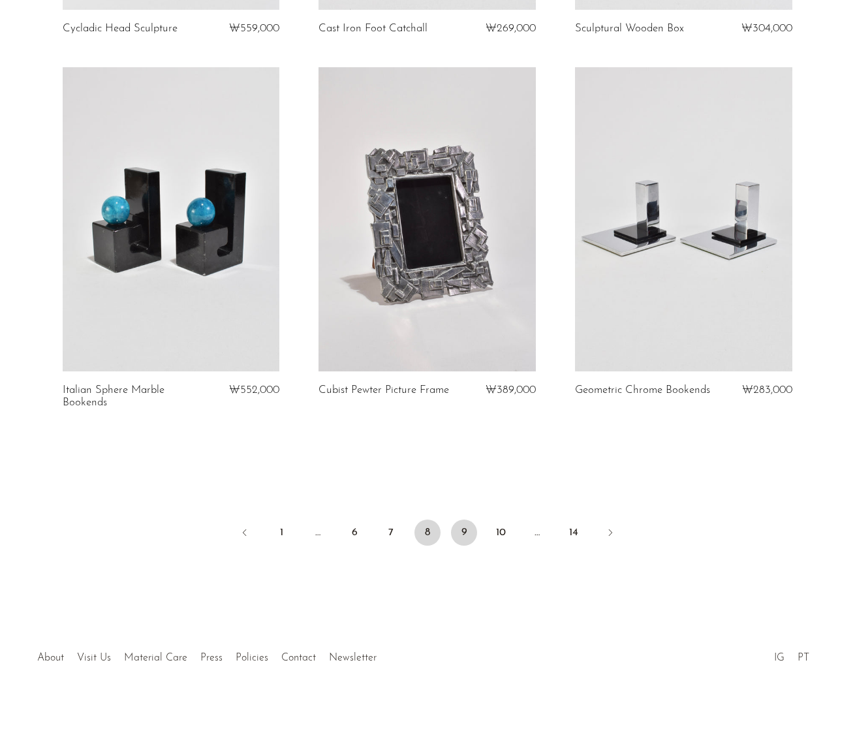
click at [461, 523] on link "9" at bounding box center [464, 533] width 26 height 26
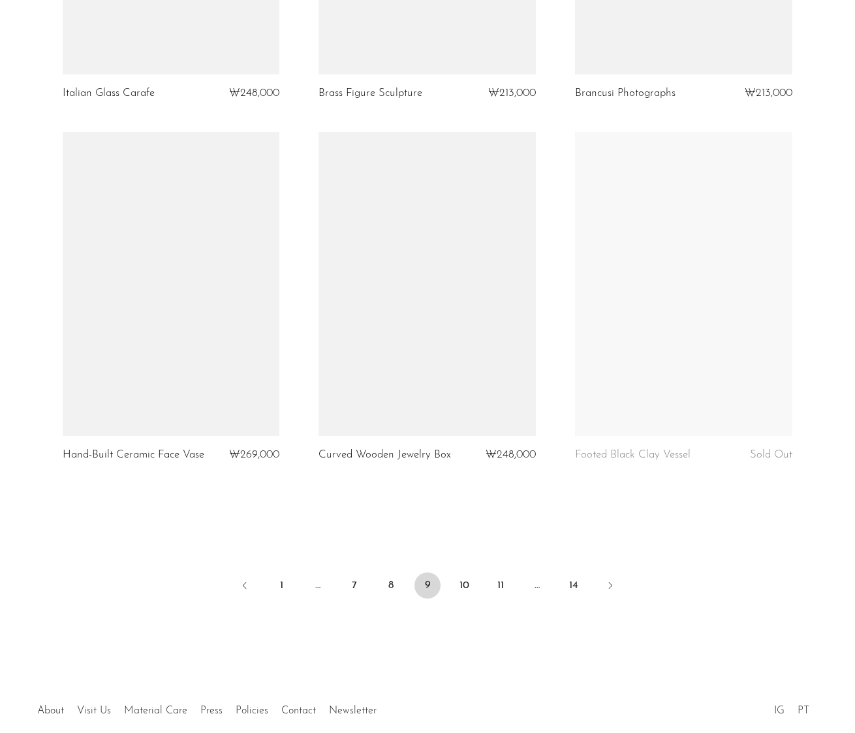
scroll to position [4059, 0]
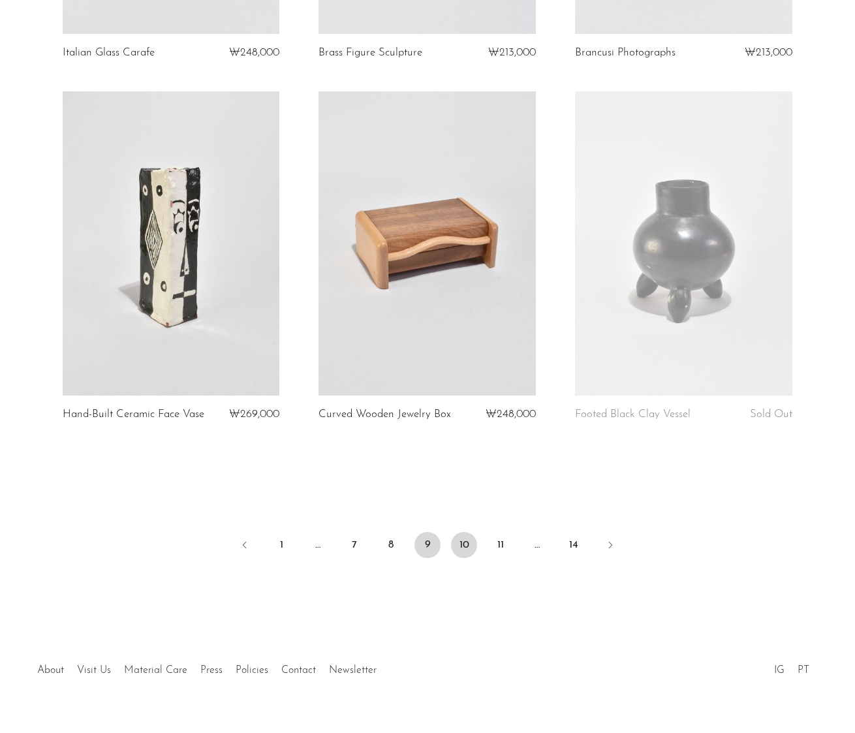
click at [463, 532] on link "10" at bounding box center [464, 545] width 26 height 26
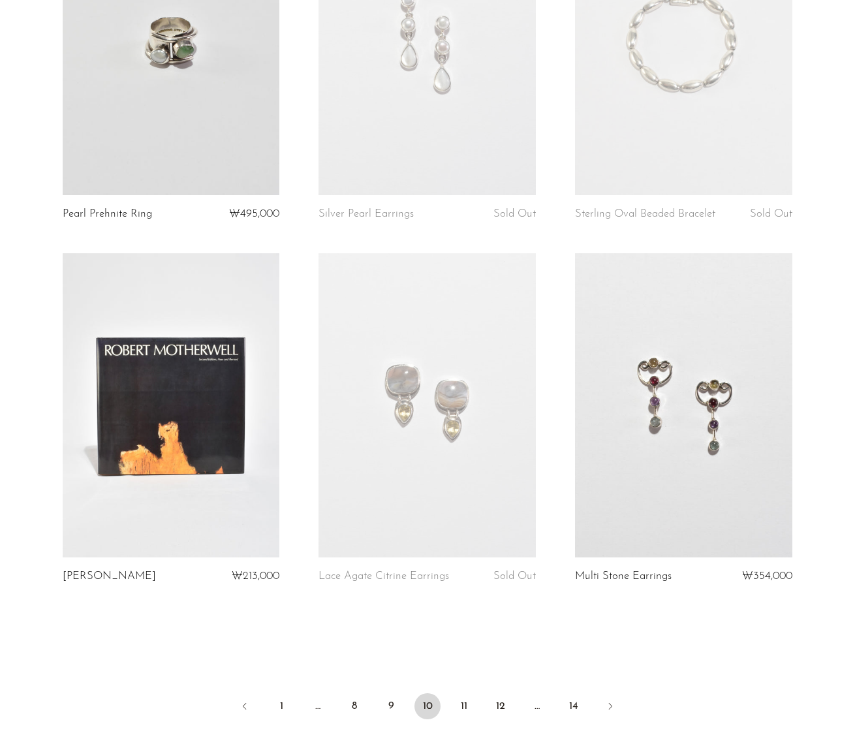
scroll to position [4071, 0]
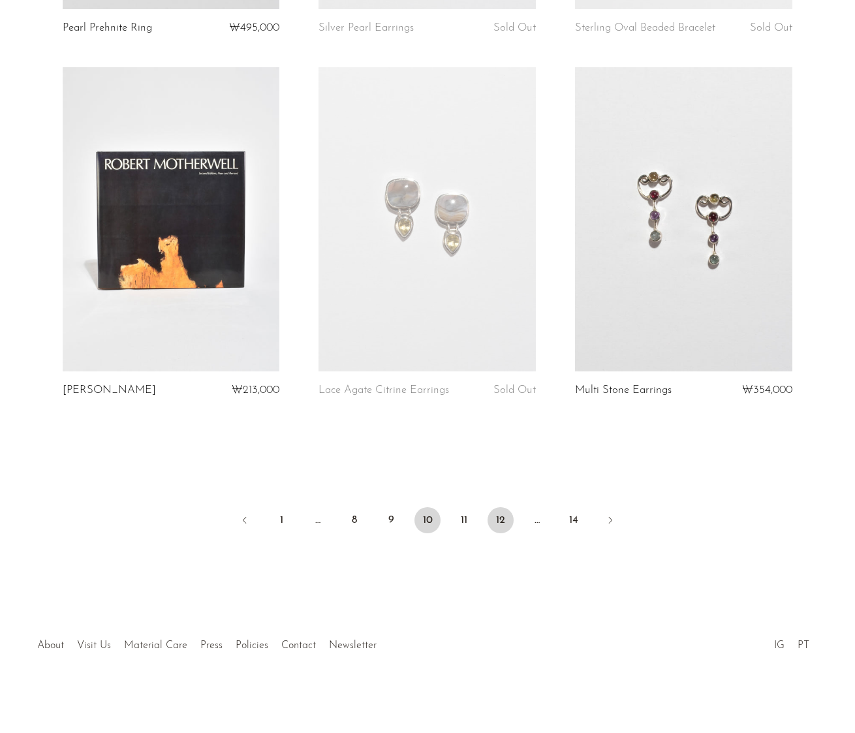
click at [506, 521] on link "12" at bounding box center [501, 520] width 26 height 26
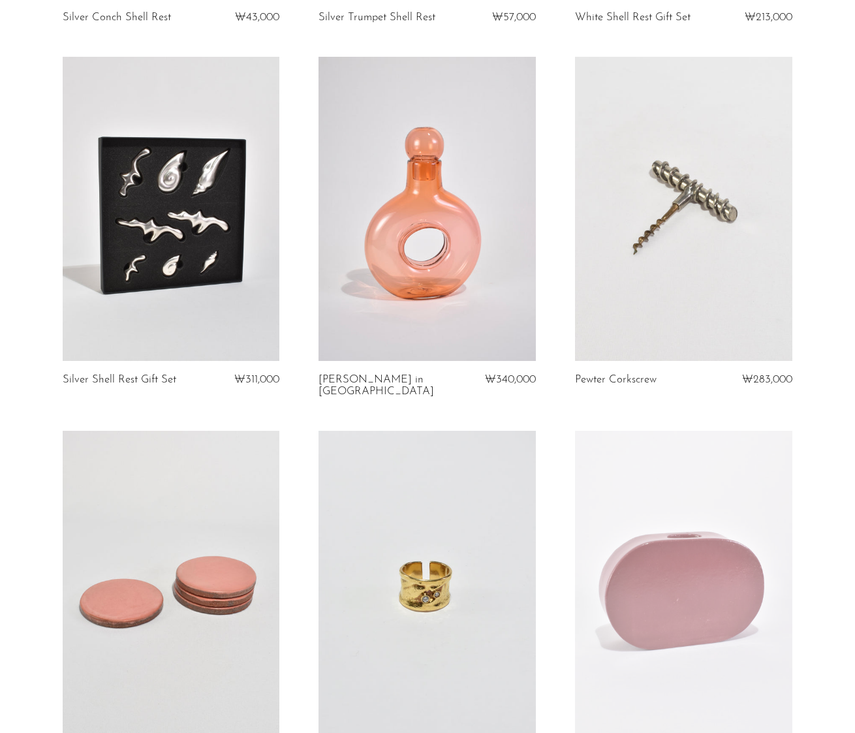
scroll to position [4107, 0]
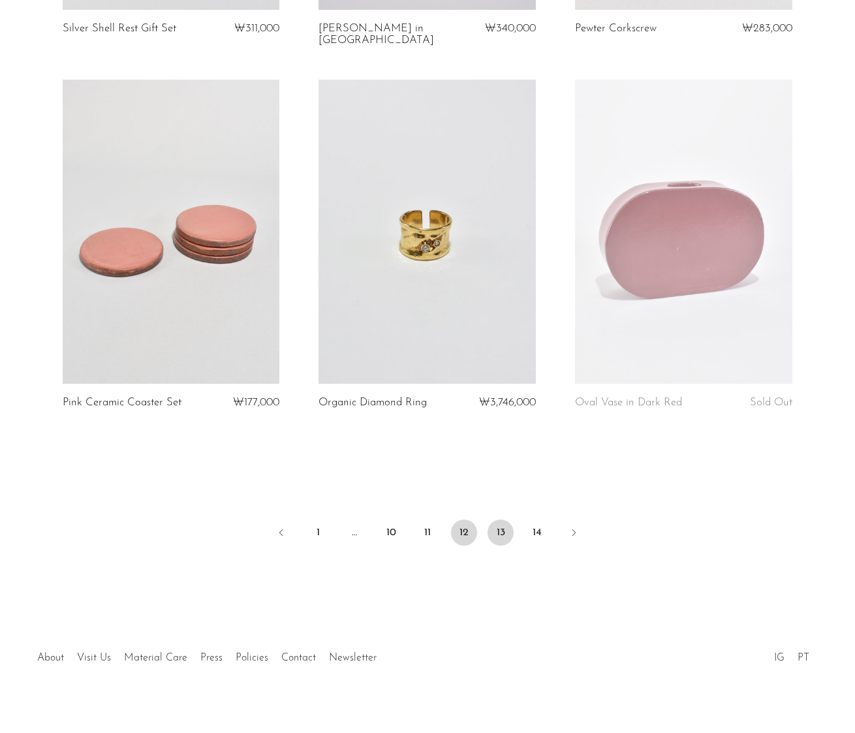
click at [507, 528] on link "13" at bounding box center [501, 533] width 26 height 26
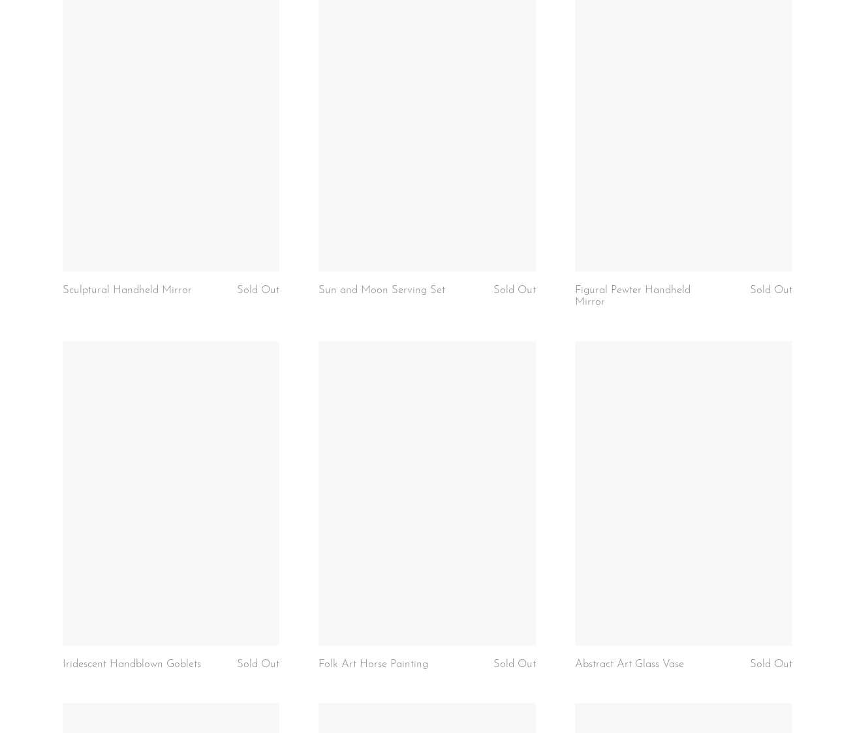
scroll to position [3636, 0]
